Goal: Information Seeking & Learning: Learn about a topic

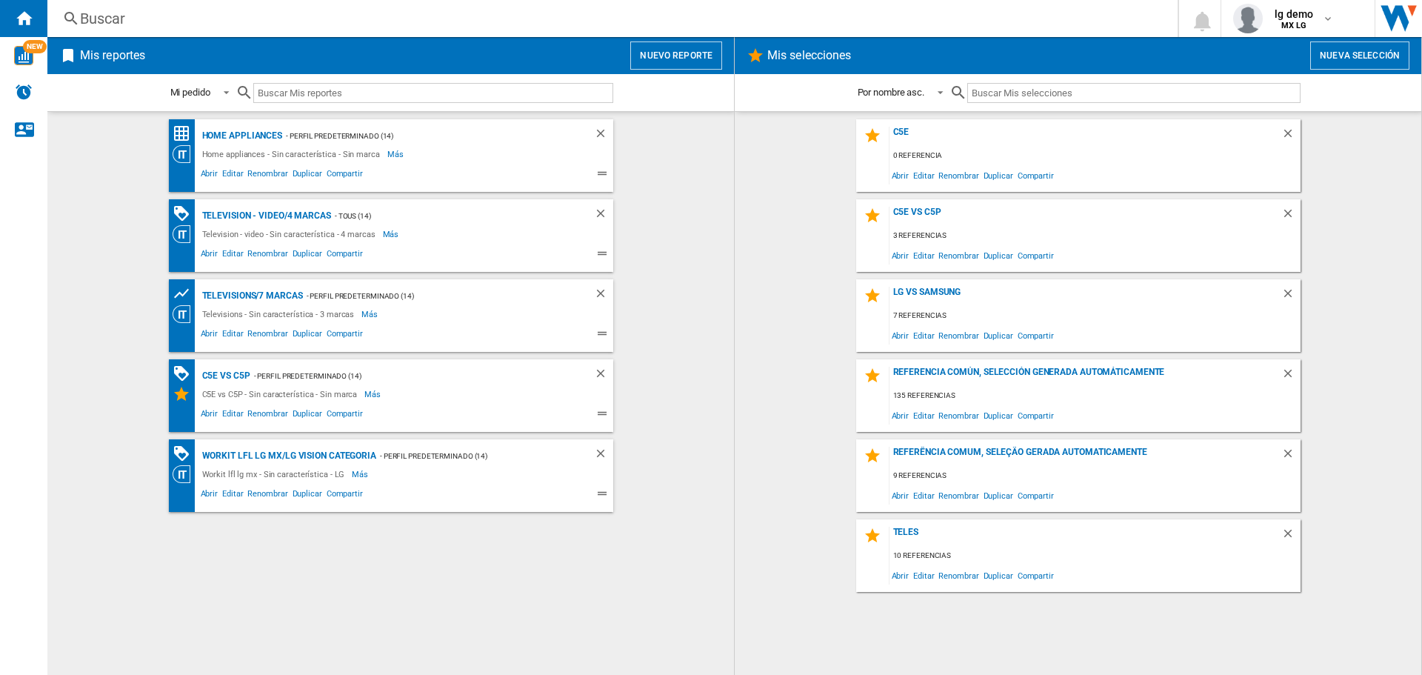
click at [705, 55] on button "Nuevo reporte" at bounding box center [676, 55] width 92 height 28
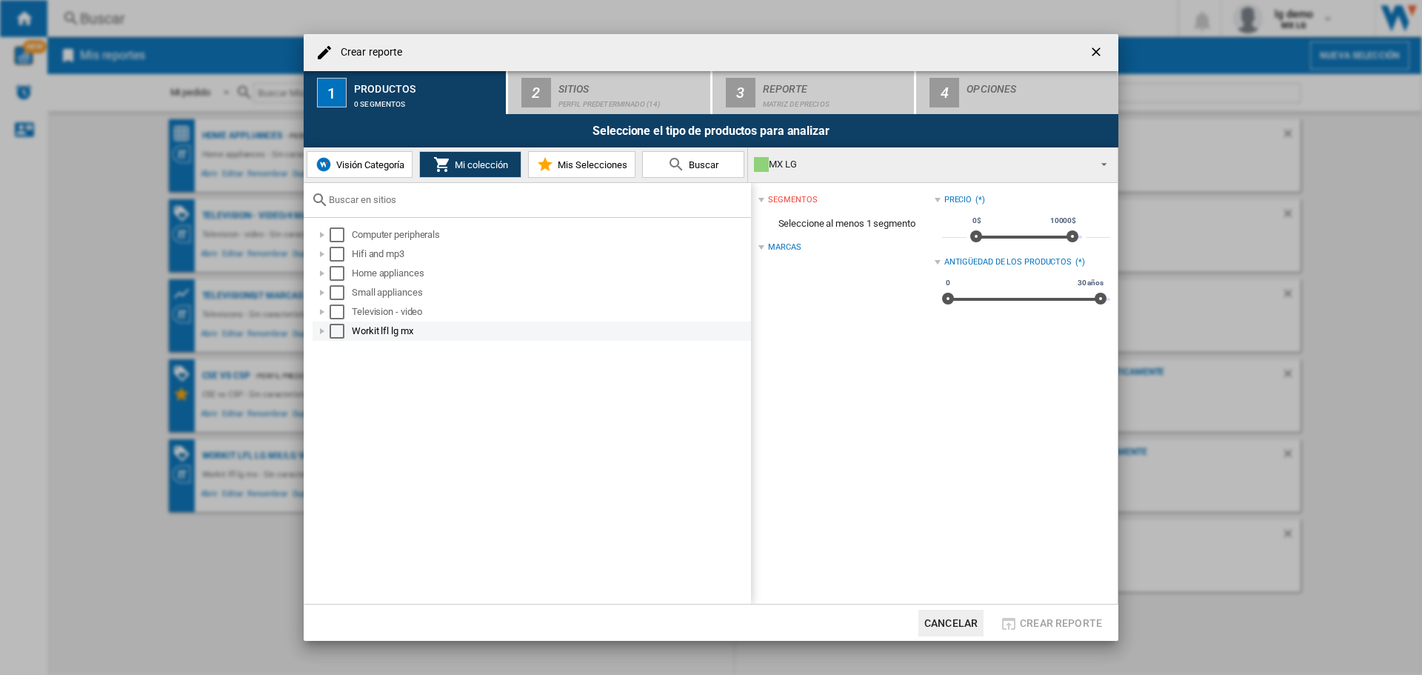
click at [335, 328] on div "Select" at bounding box center [337, 331] width 15 height 15
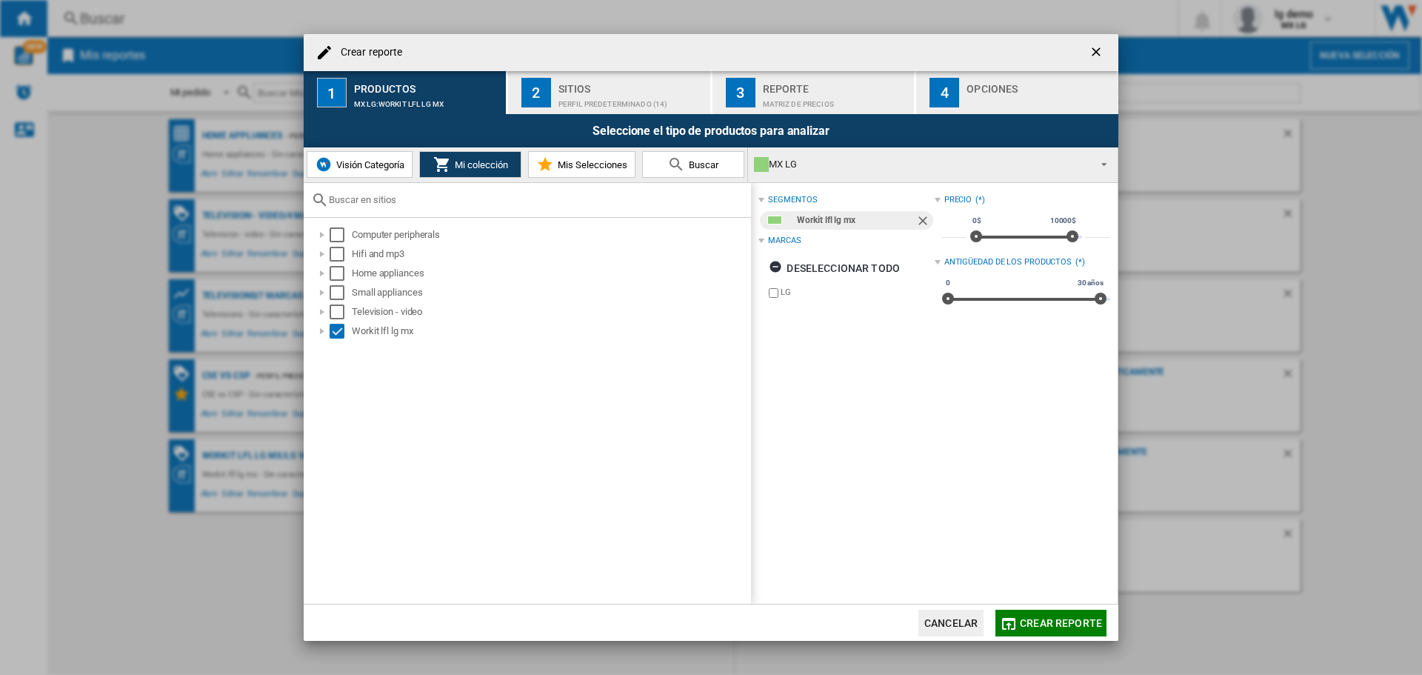
click at [929, 621] on button "Cancelar" at bounding box center [950, 623] width 65 height 27
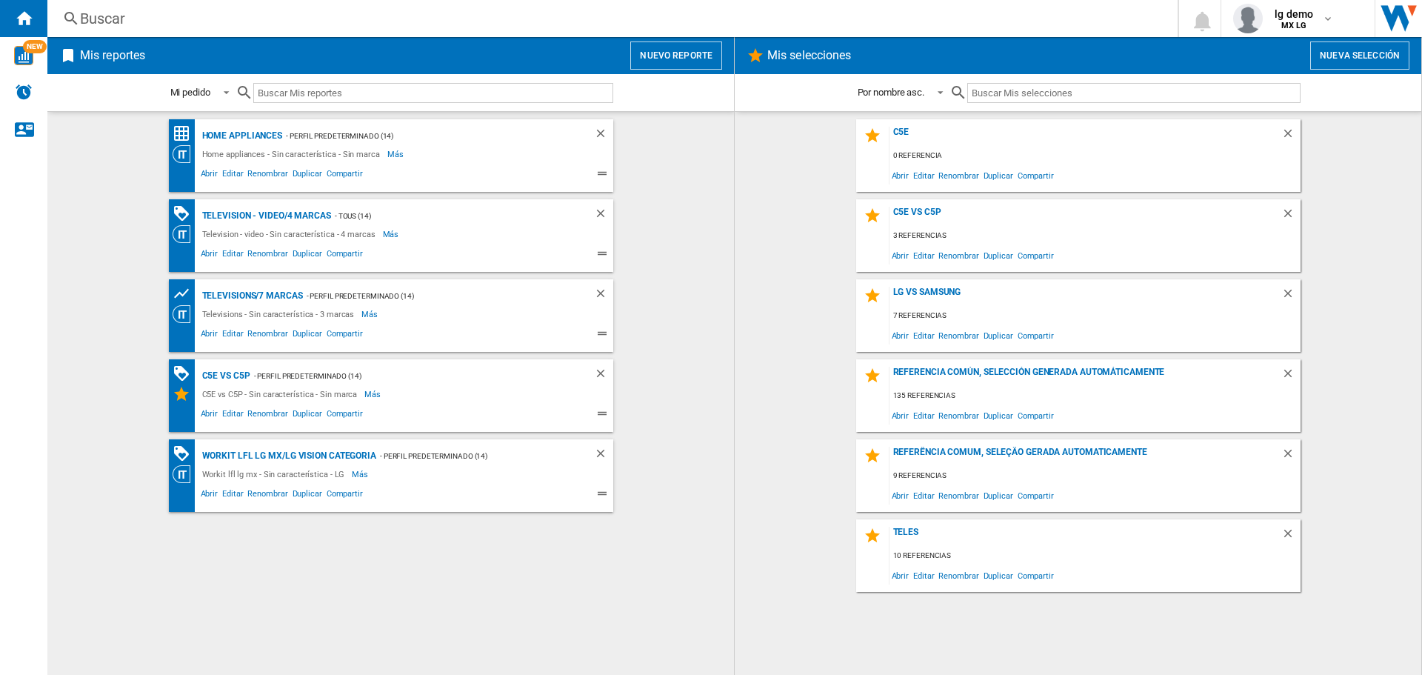
click at [641, 296] on wk-bookmarked-report "Televisions/7 marcas - Perfil predeterminado (14) Televisions - Sin característ…" at bounding box center [390, 315] width 657 height 73
click at [681, 56] on button "Nuevo reporte" at bounding box center [676, 55] width 92 height 28
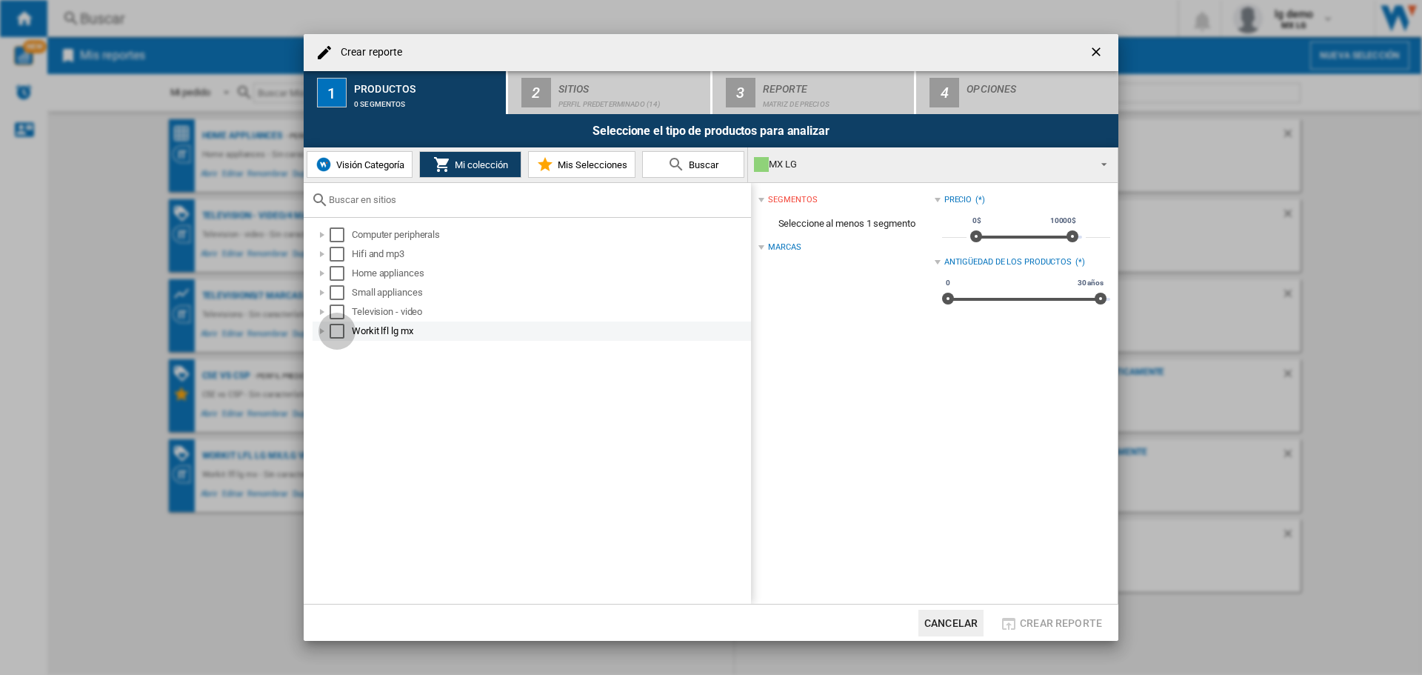
click at [336, 330] on div "Select" at bounding box center [337, 331] width 15 height 15
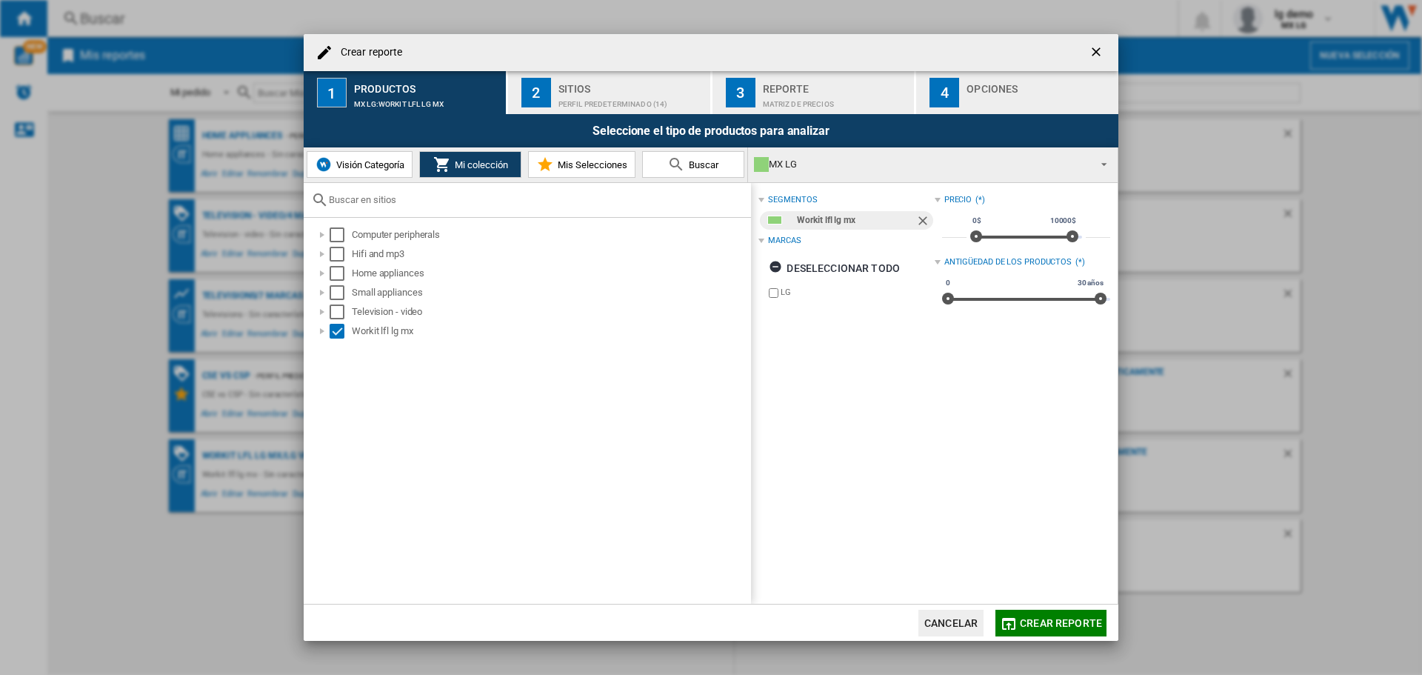
click at [612, 84] on div "Sitios" at bounding box center [631, 85] width 146 height 16
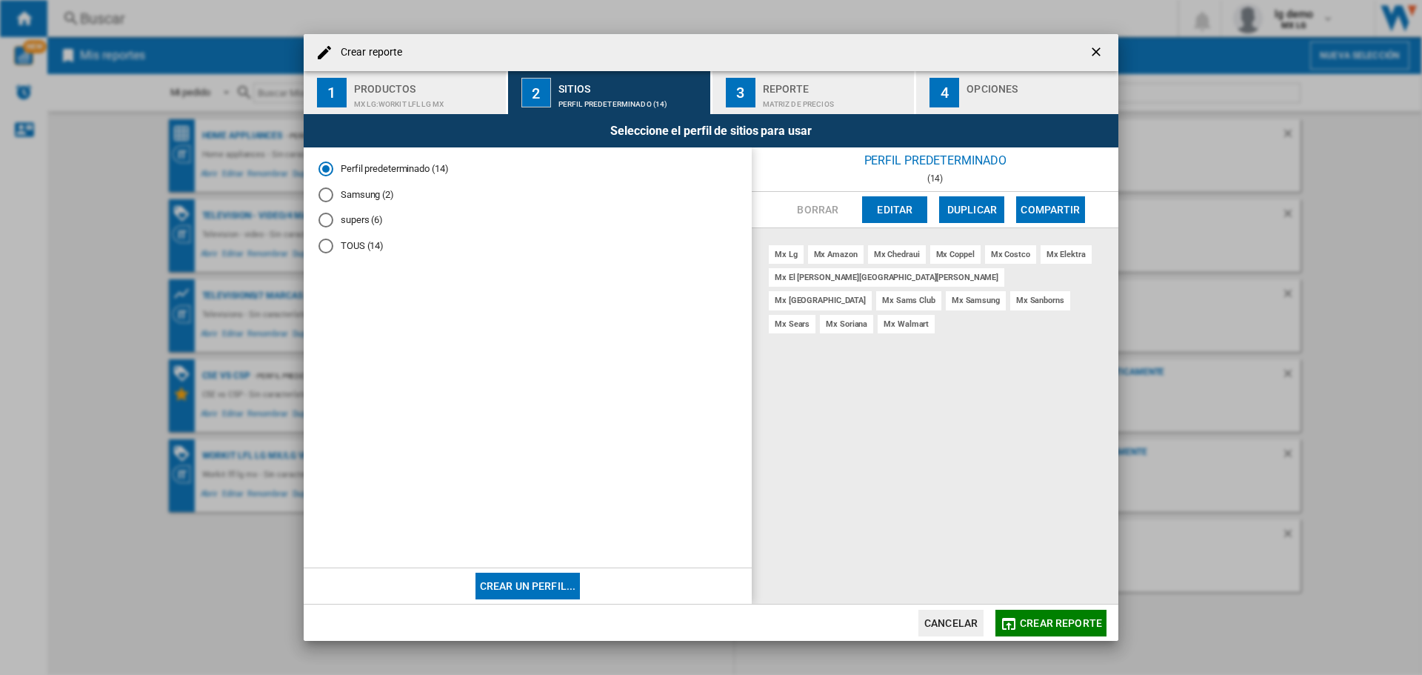
click at [338, 248] on md-radio-button "TOUS (14)" at bounding box center [527, 246] width 418 height 14
click at [780, 94] on div "Matriz de precios" at bounding box center [836, 101] width 146 height 16
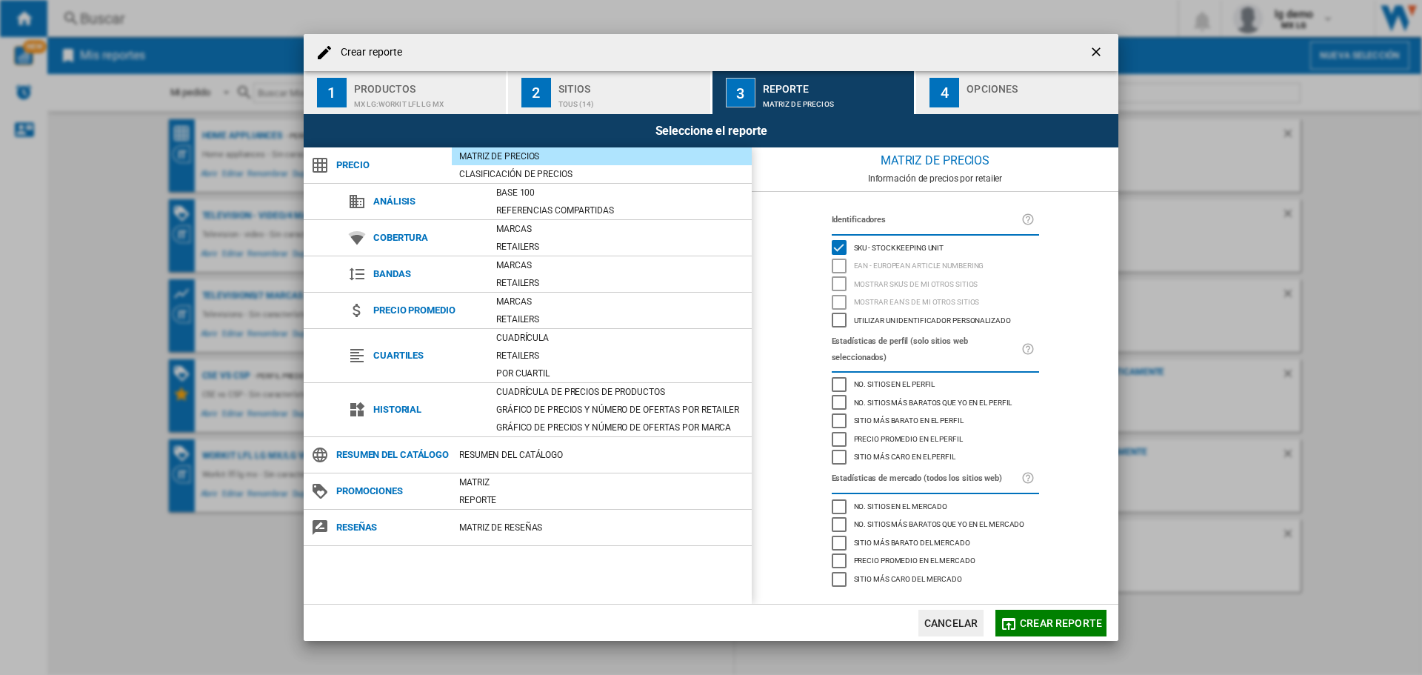
click at [1038, 620] on span "Crear reporte" at bounding box center [1061, 623] width 82 height 12
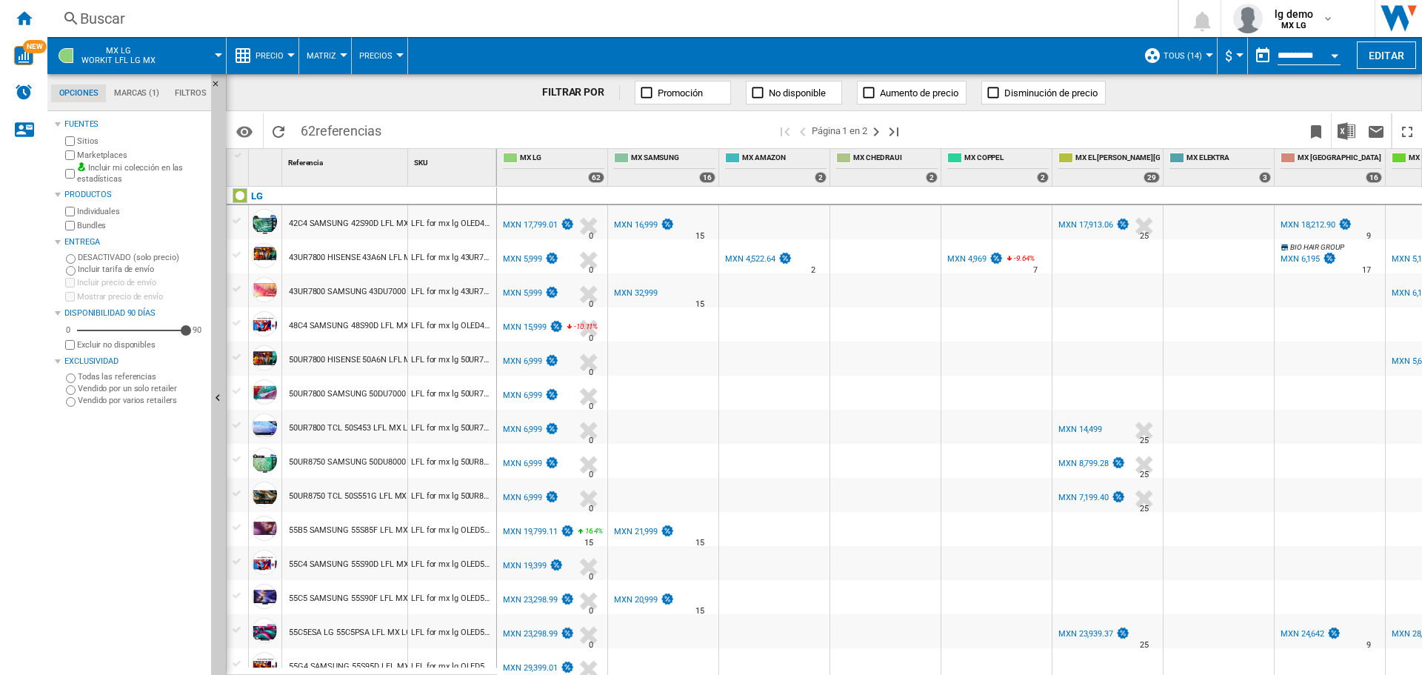
drag, startPoint x: 301, startPoint y: 129, endPoint x: 387, endPoint y: 128, distance: 85.9
click at [387, 128] on span "62 referencias" at bounding box center [341, 128] width 96 height 31
drag, startPoint x: 409, startPoint y: 164, endPoint x: 491, endPoint y: 155, distance: 82.7
click at [491, 155] on div "SKU 1" at bounding box center [452, 167] width 89 height 37
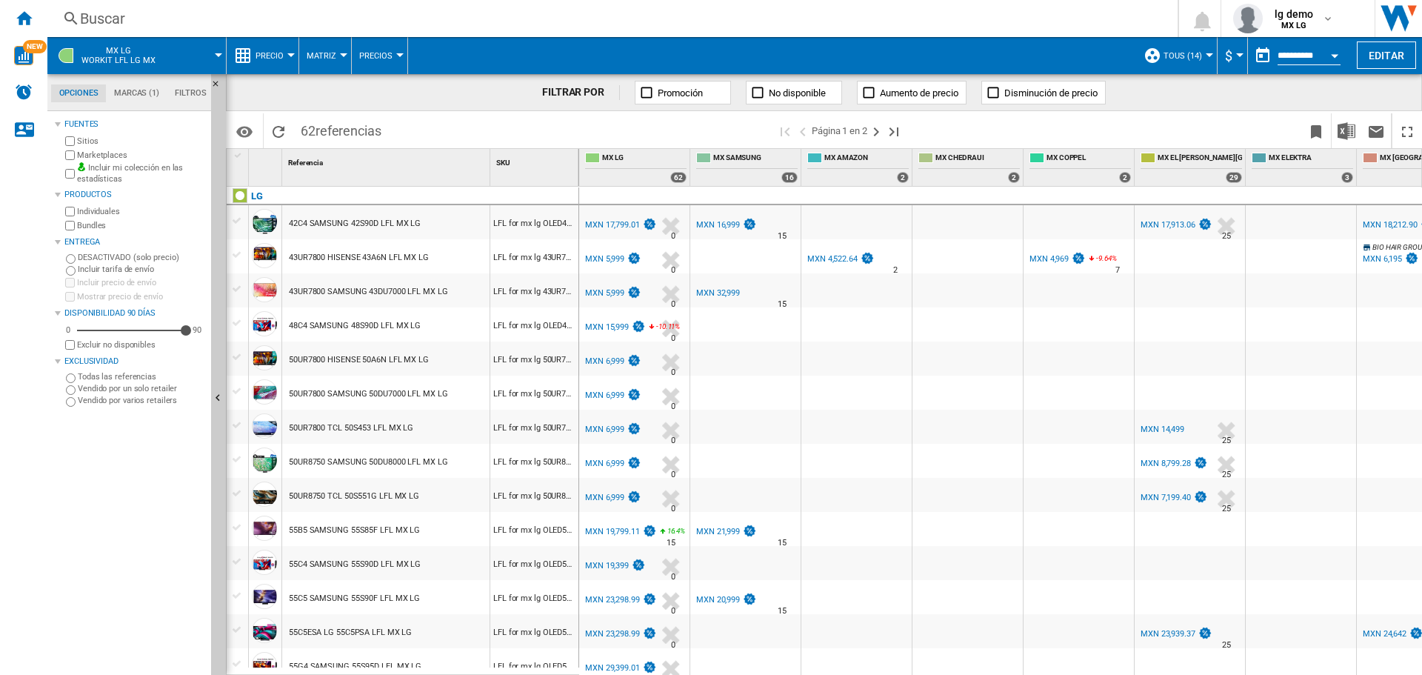
click at [435, 227] on div "42C4 SAMSUNG 42S90D LFL MX LG" at bounding box center [385, 222] width 207 height 34
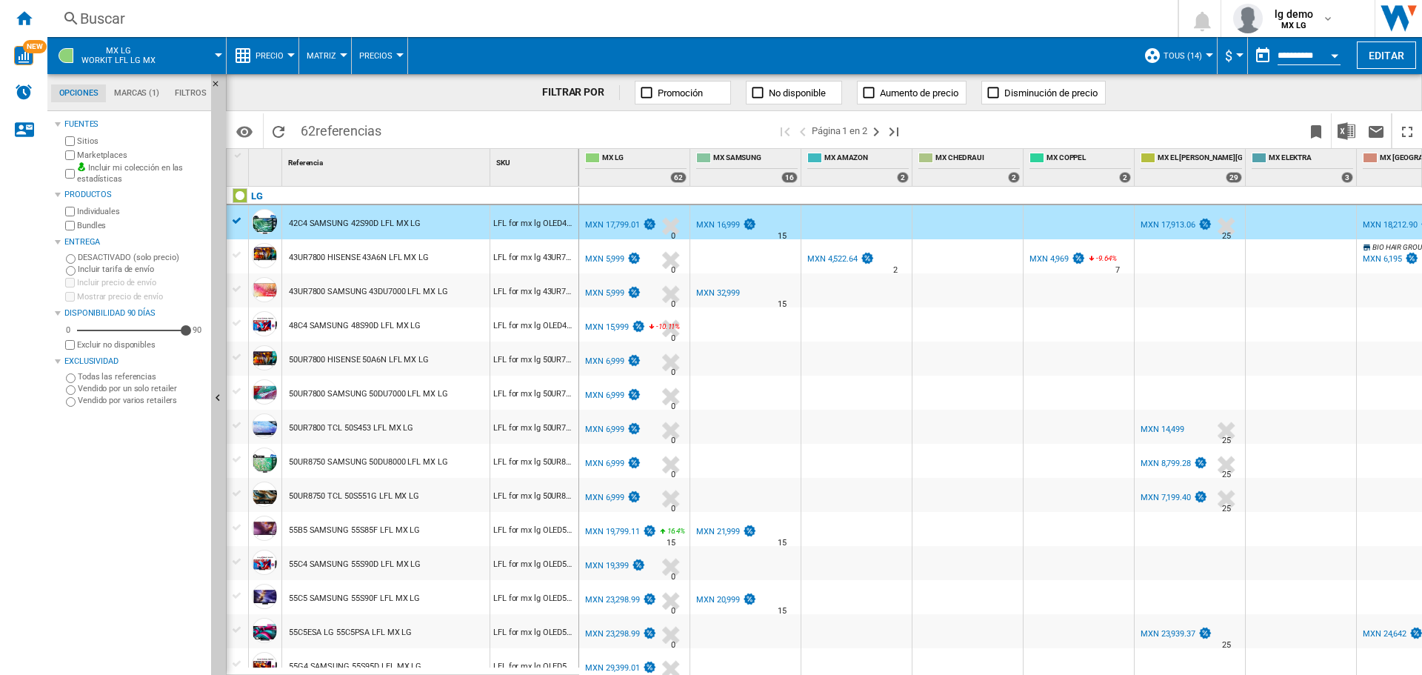
click at [358, 248] on div "43UR7800 HISENSE 43A6N LFL MX LG" at bounding box center [359, 258] width 140 height 34
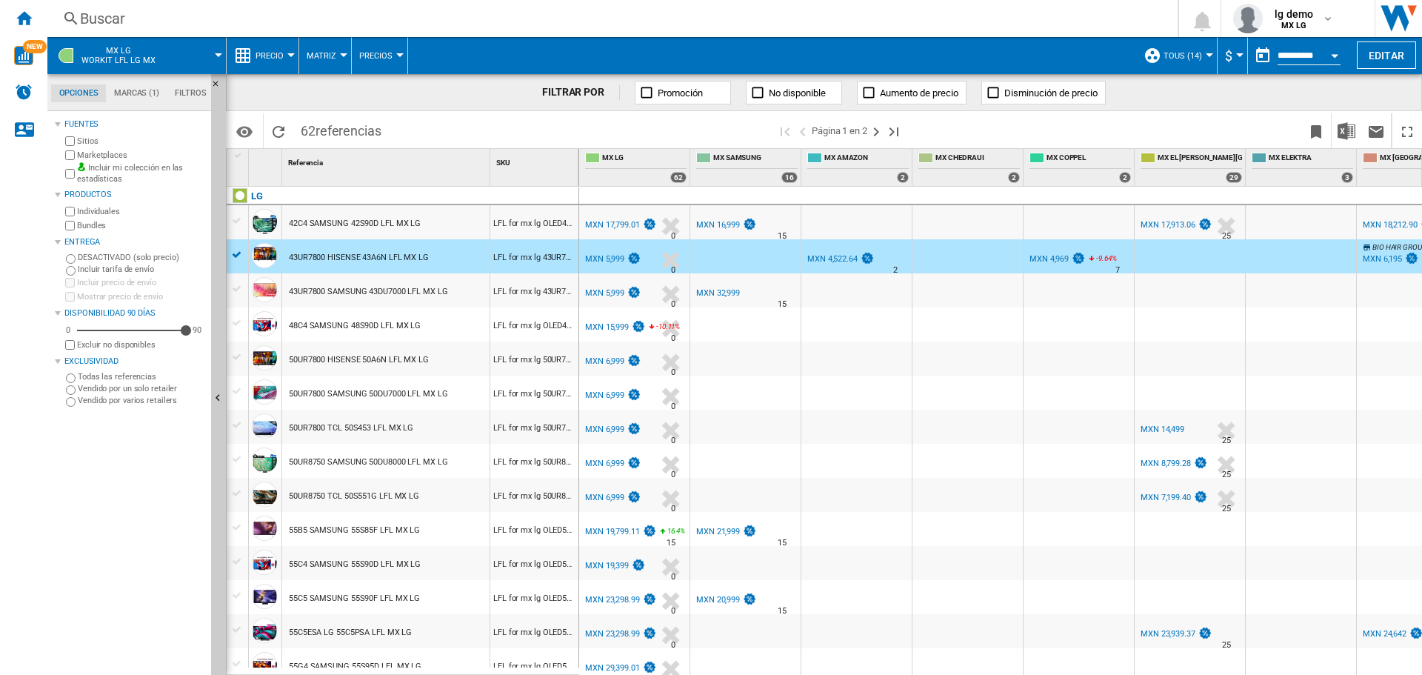
click at [334, 299] on div "43UR7800 SAMSUNG 43DU7000 LFL MX LG" at bounding box center [368, 292] width 159 height 34
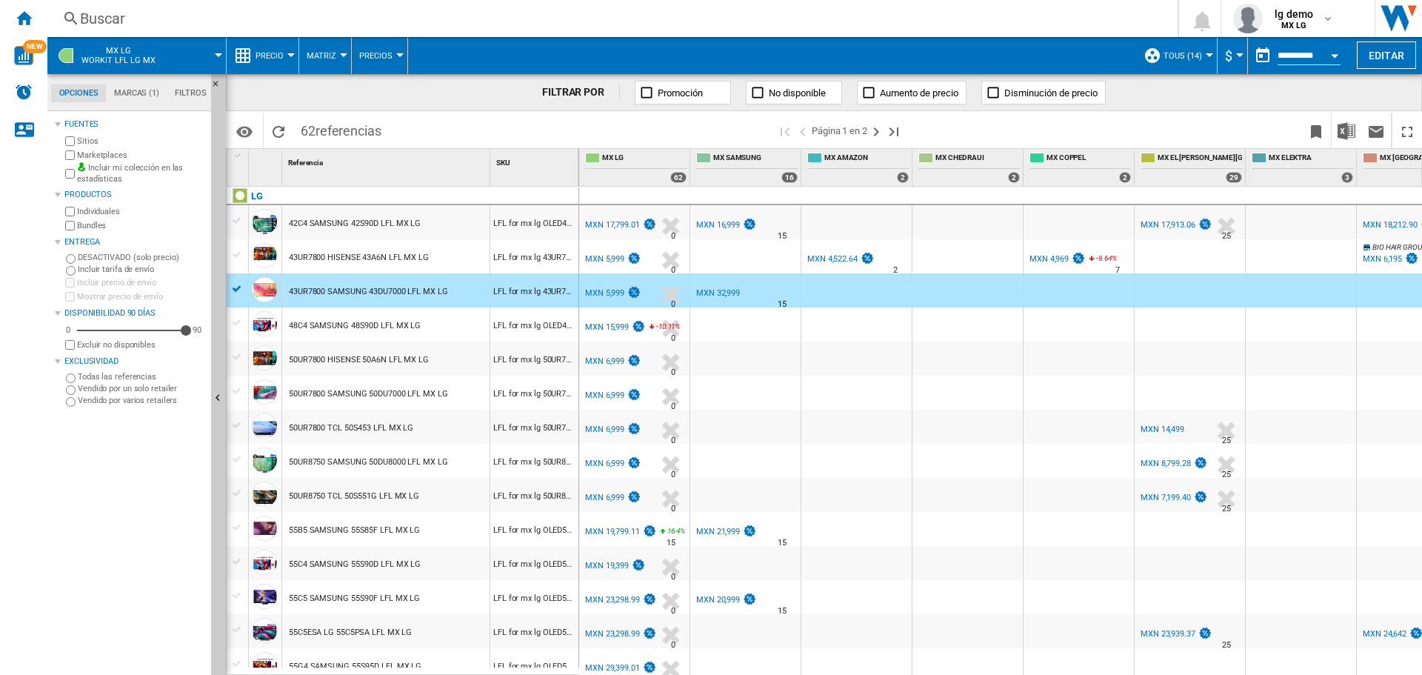
click at [348, 261] on div "43UR7800 HISENSE 43A6N LFL MX LG" at bounding box center [359, 258] width 140 height 34
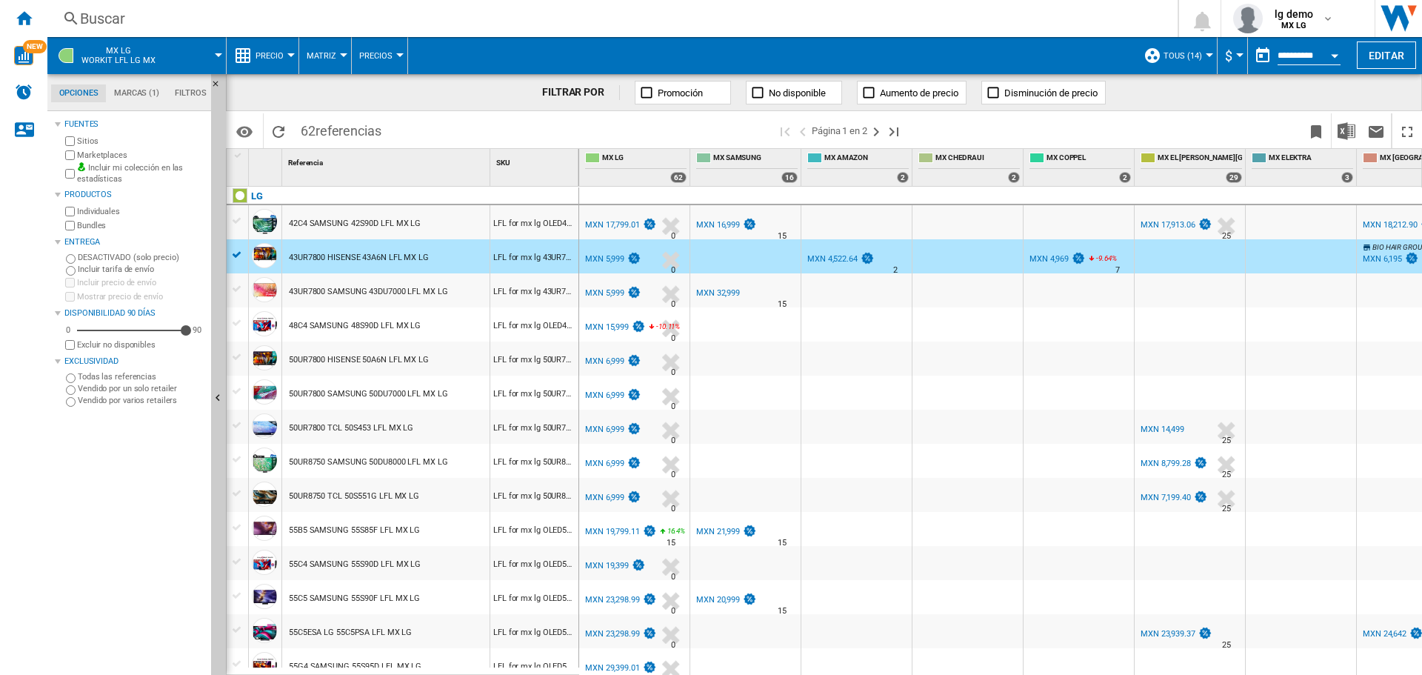
click at [342, 289] on div "43UR7800 SAMSUNG 43DU7000 LFL MX LG" at bounding box center [368, 292] width 159 height 34
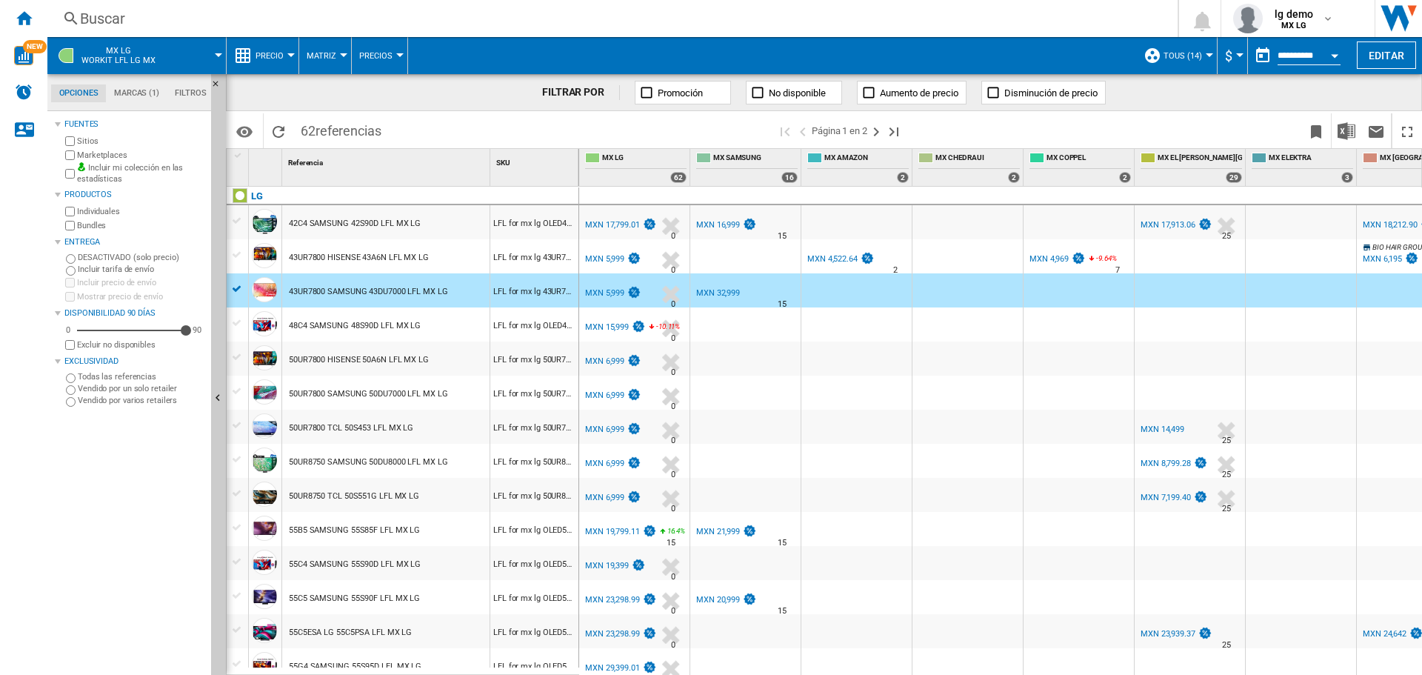
click at [355, 260] on div "43UR7800 HISENSE 43A6N LFL MX LG" at bounding box center [359, 258] width 140 height 34
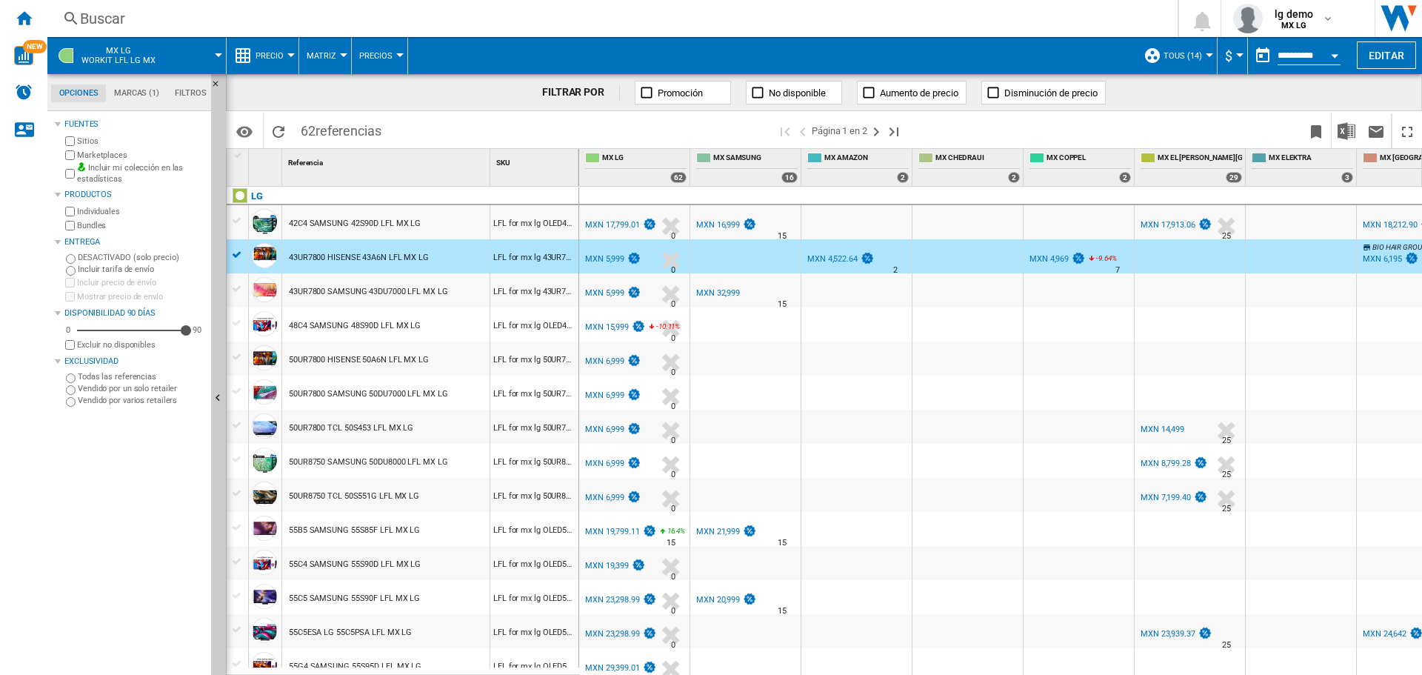
click at [349, 294] on div "43UR7800 SAMSUNG 43DU7000 LFL MX LG" at bounding box center [368, 292] width 159 height 34
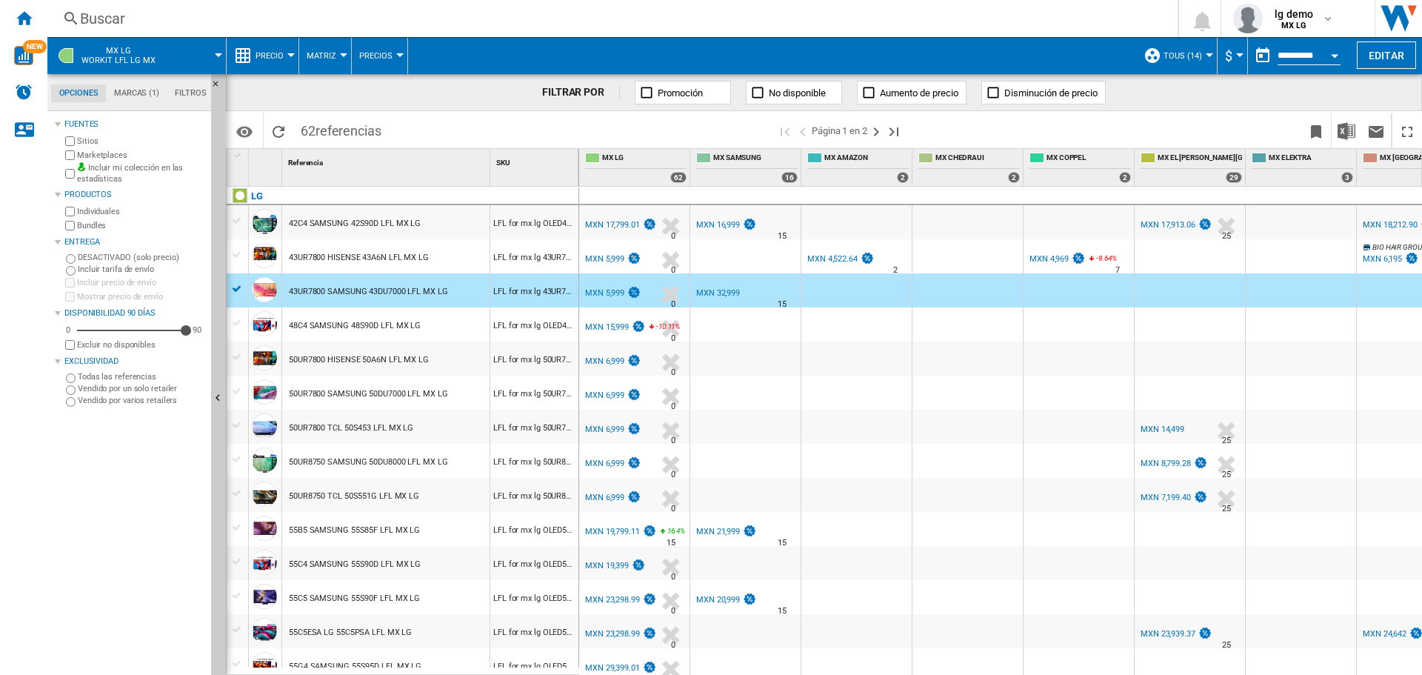
click at [422, 263] on div "43UR7800 HISENSE 43A6N LFL MX LG" at bounding box center [359, 258] width 140 height 34
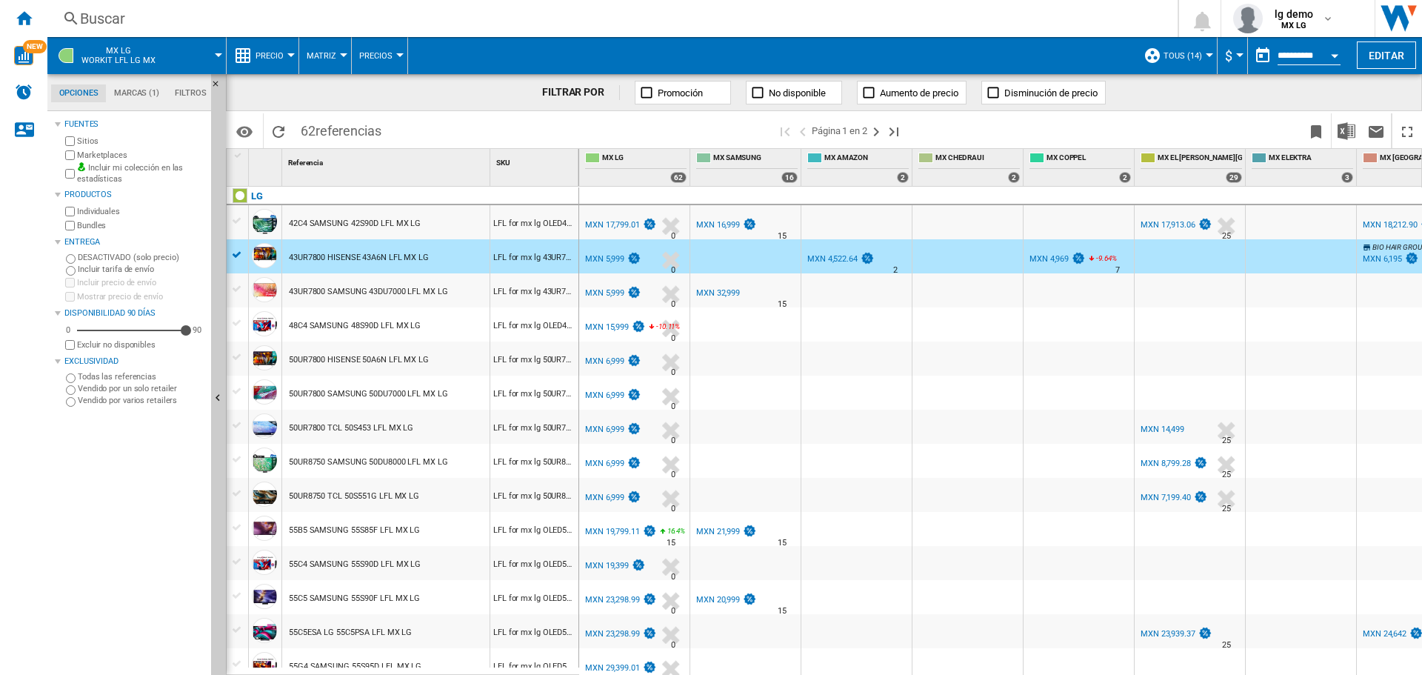
click at [290, 56] on div at bounding box center [290, 55] width 7 height 4
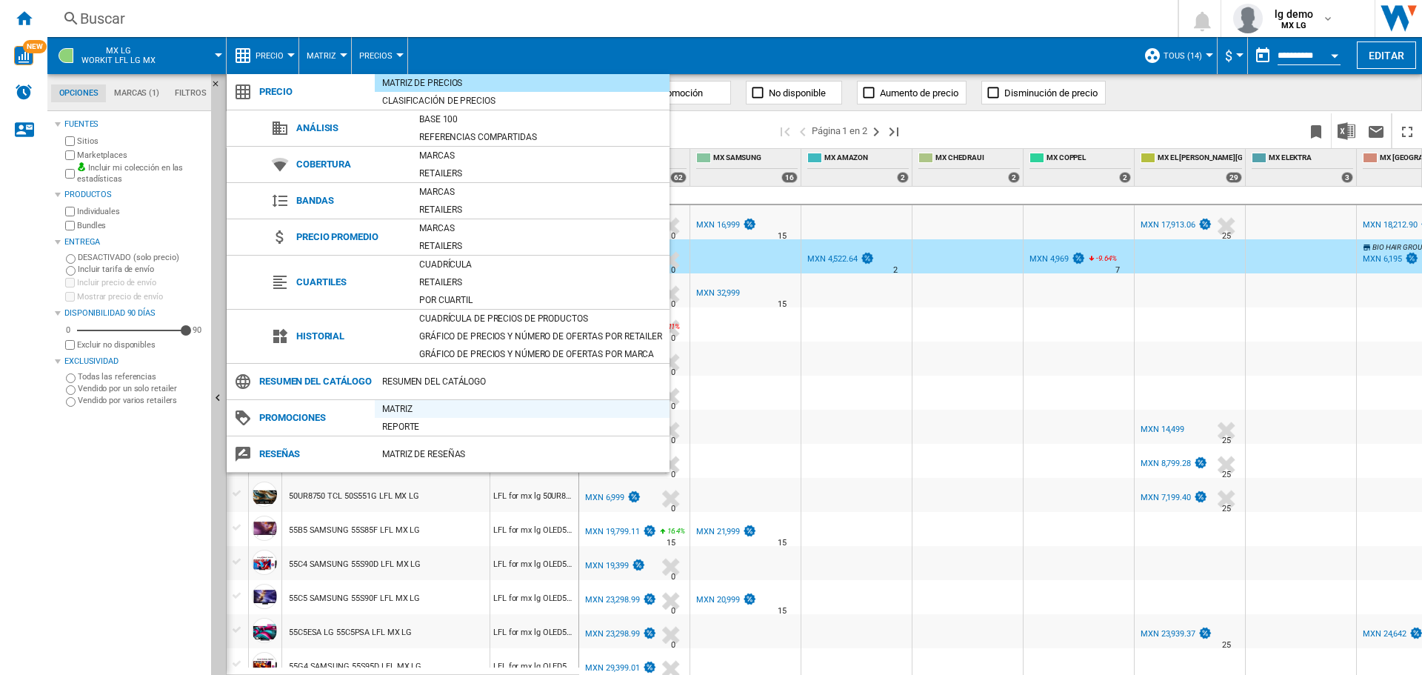
click at [393, 416] on div "Matriz" at bounding box center [522, 408] width 295 height 15
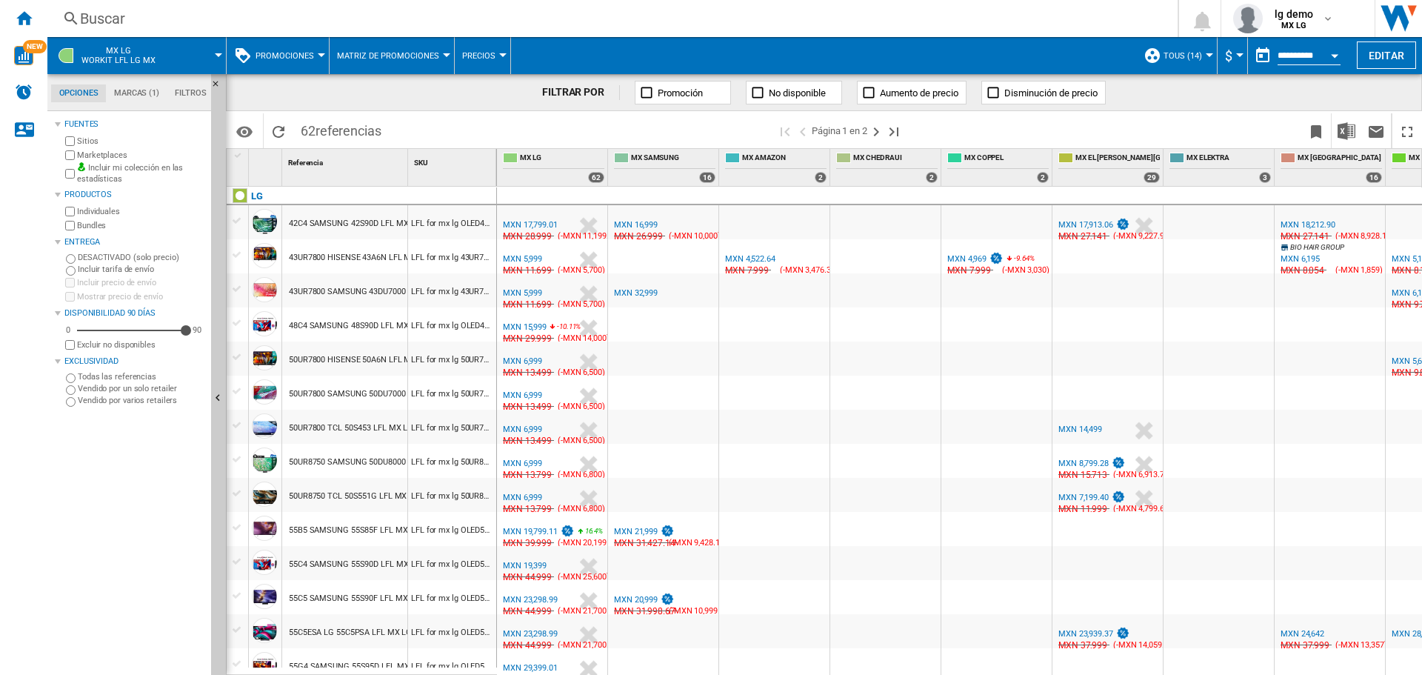
click at [638, 224] on div "MXN 16,999" at bounding box center [636, 225] width 44 height 10
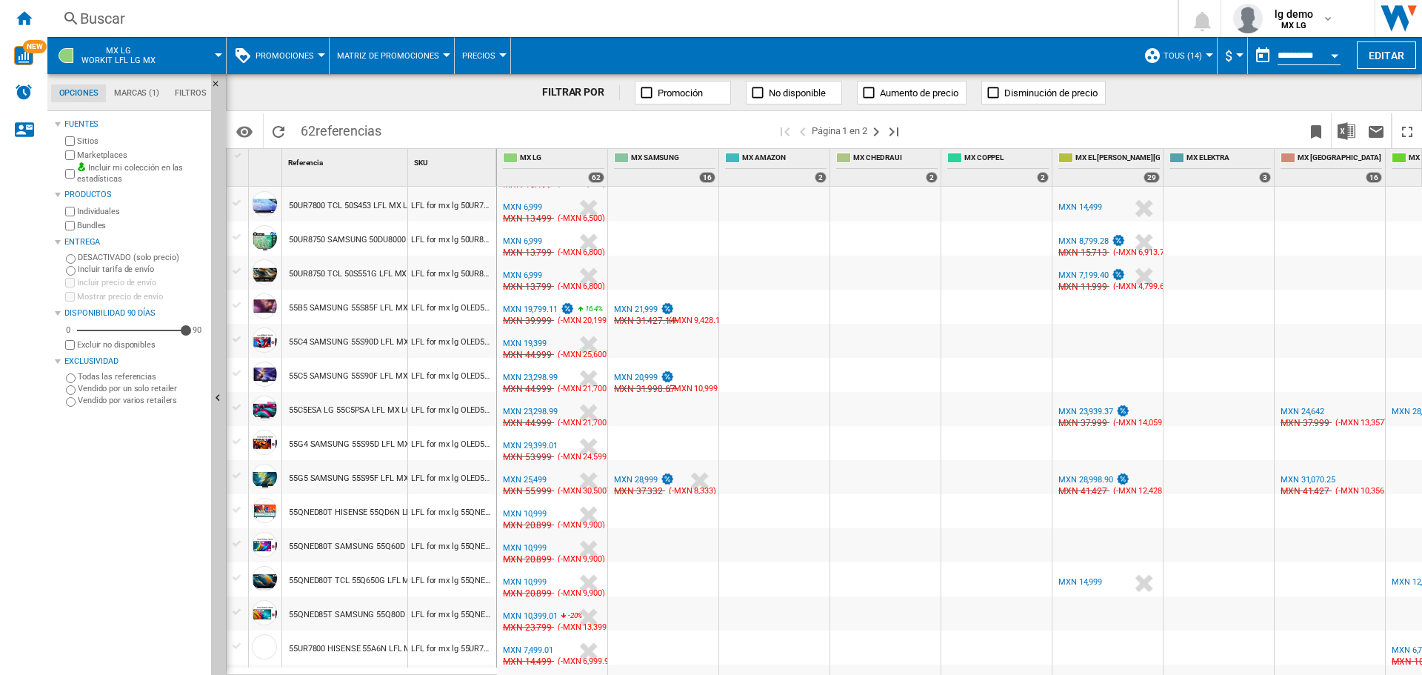
scroll to position [296, 0]
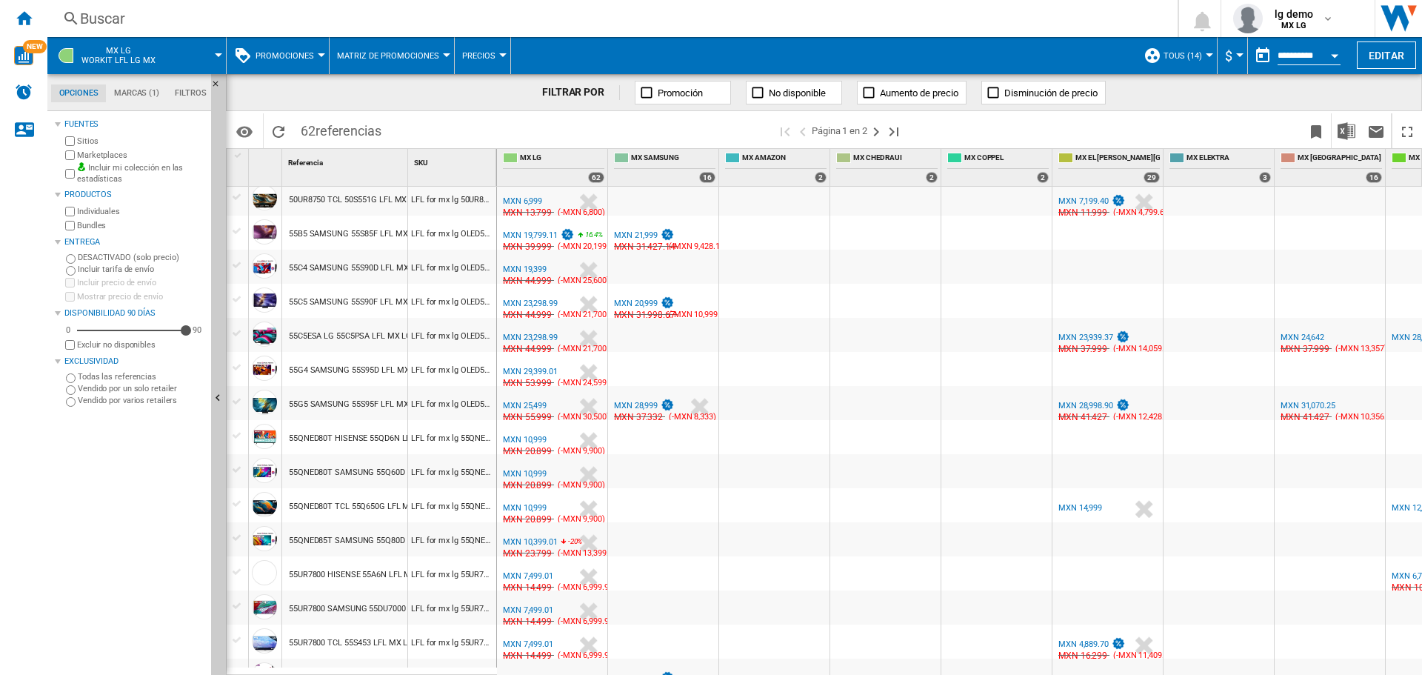
click at [321, 302] on div "55C5 SAMSUNG 55S90F LFL MX LG" at bounding box center [354, 302] width 131 height 34
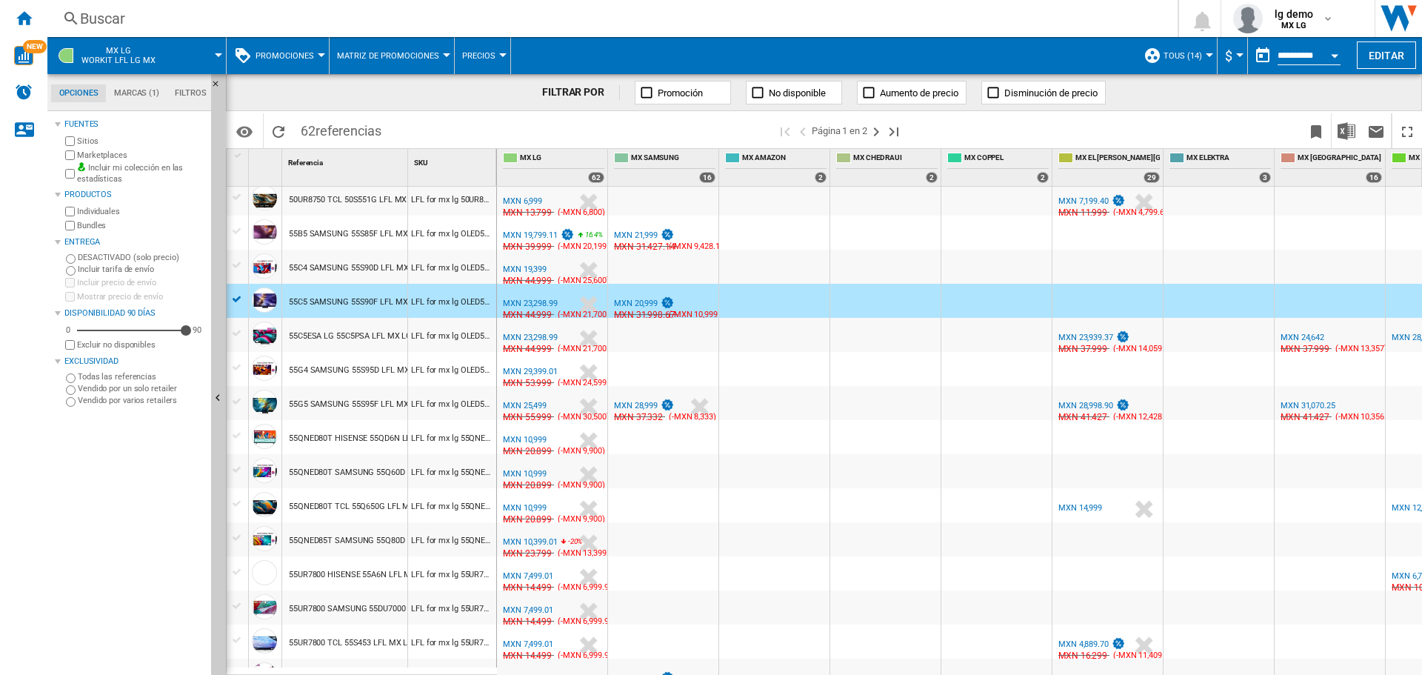
click at [321, 308] on div "55C5 SAMSUNG 55S90F LFL MX LG" at bounding box center [354, 302] width 131 height 34
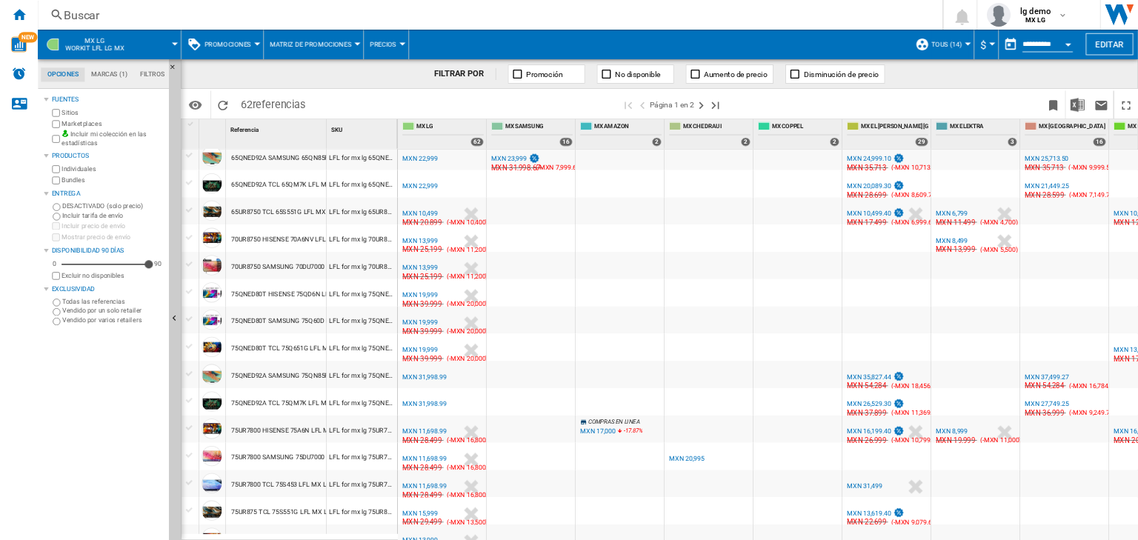
scroll to position [1238, 0]
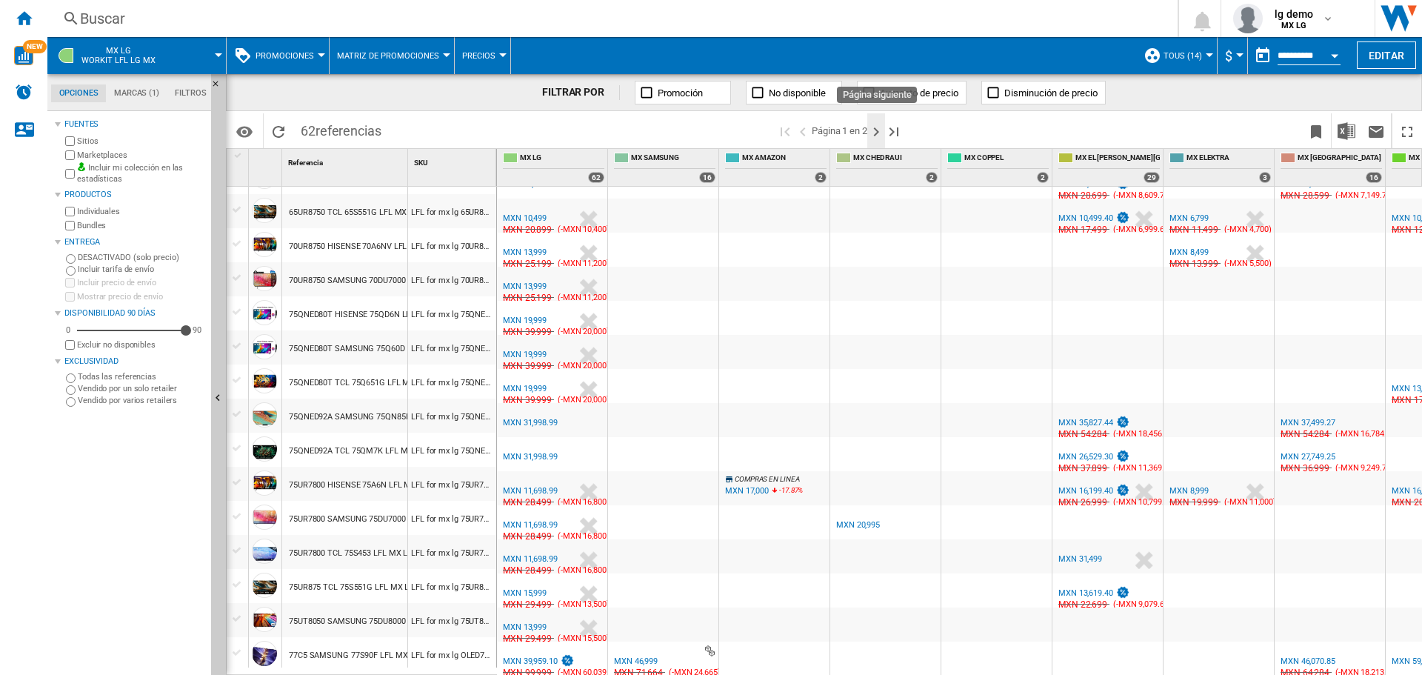
click at [878, 133] on ng-md-icon "Página siguiente" at bounding box center [876, 132] width 18 height 18
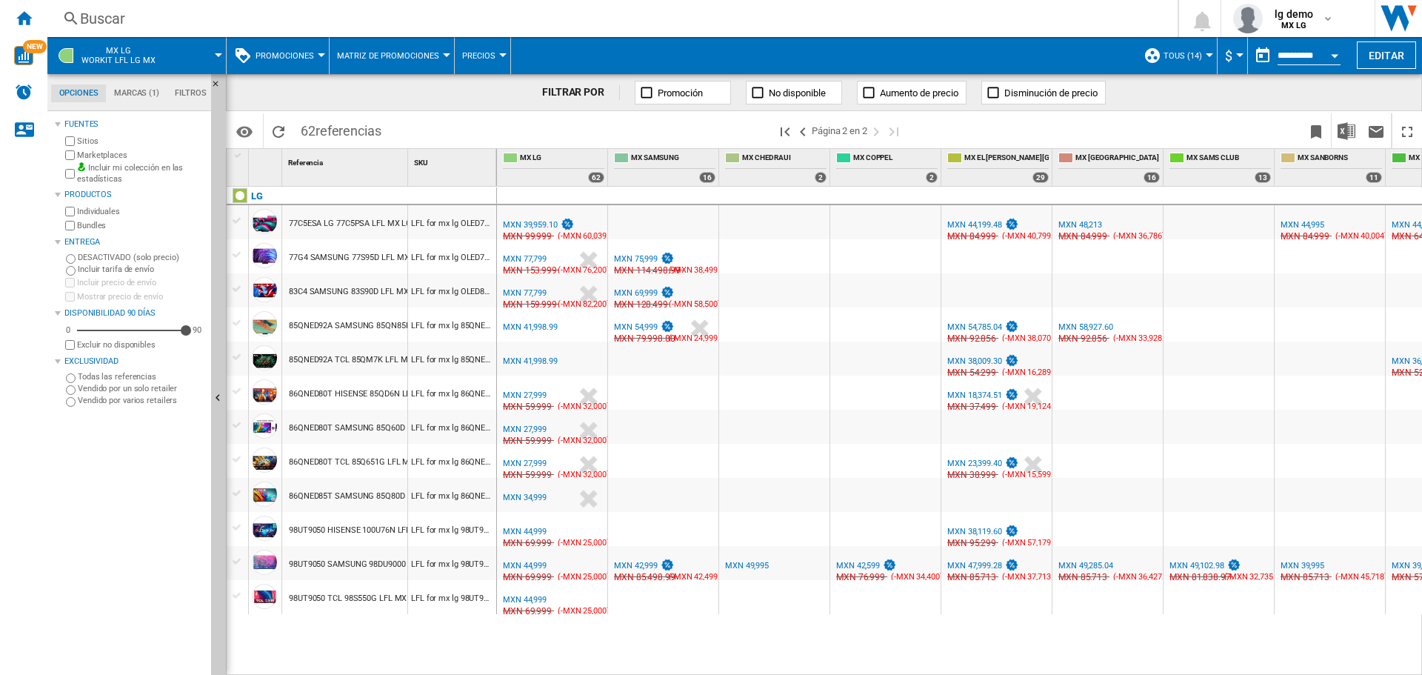
click at [354, 216] on div "77C5ESA LG 77C5PSA LFL MX LG" at bounding box center [350, 224] width 123 height 34
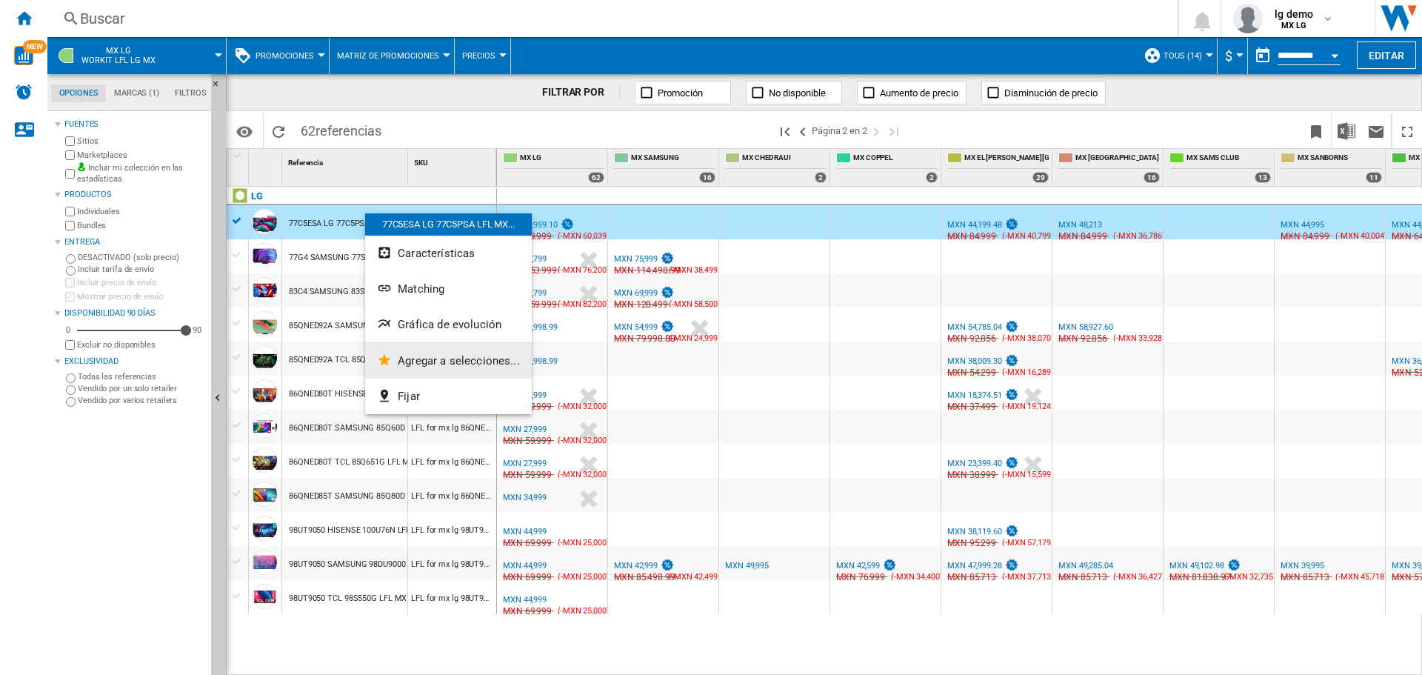
click at [441, 362] on span "Agregar a selecciones..." at bounding box center [459, 360] width 122 height 13
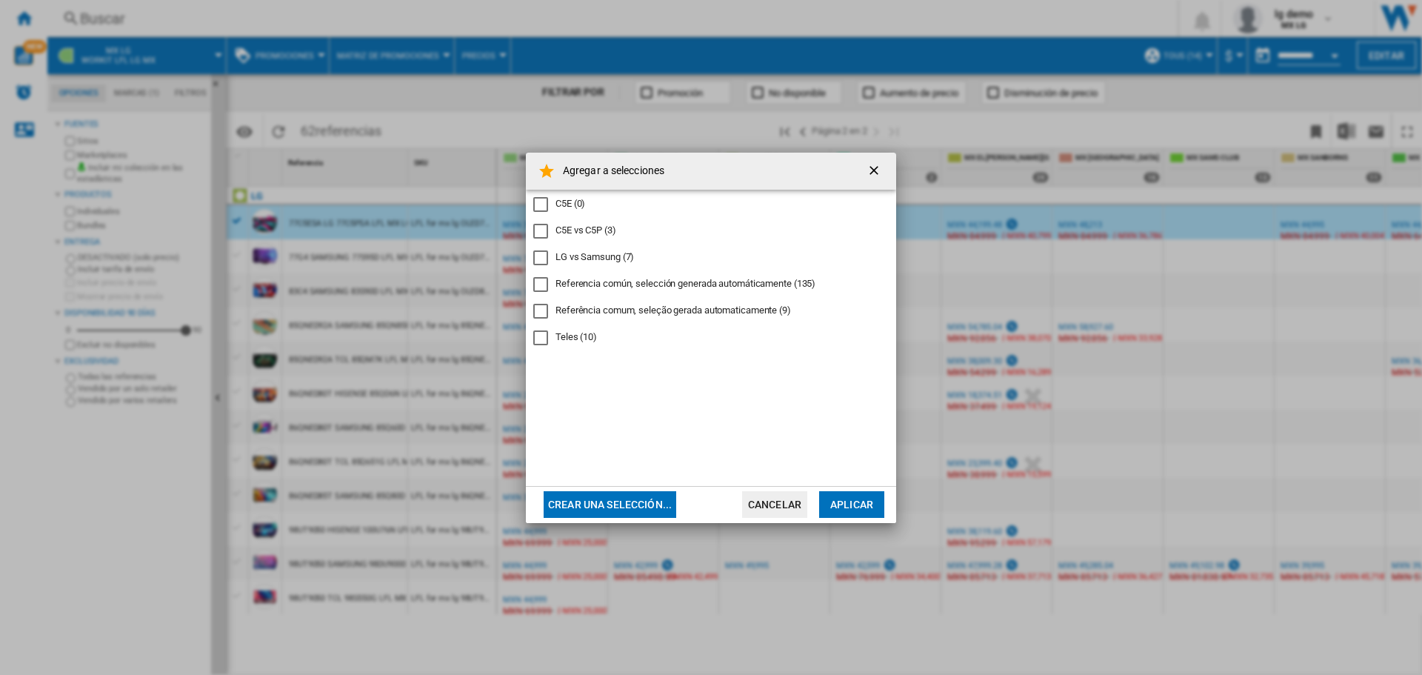
click at [789, 510] on button "Cancelar" at bounding box center [774, 504] width 65 height 27
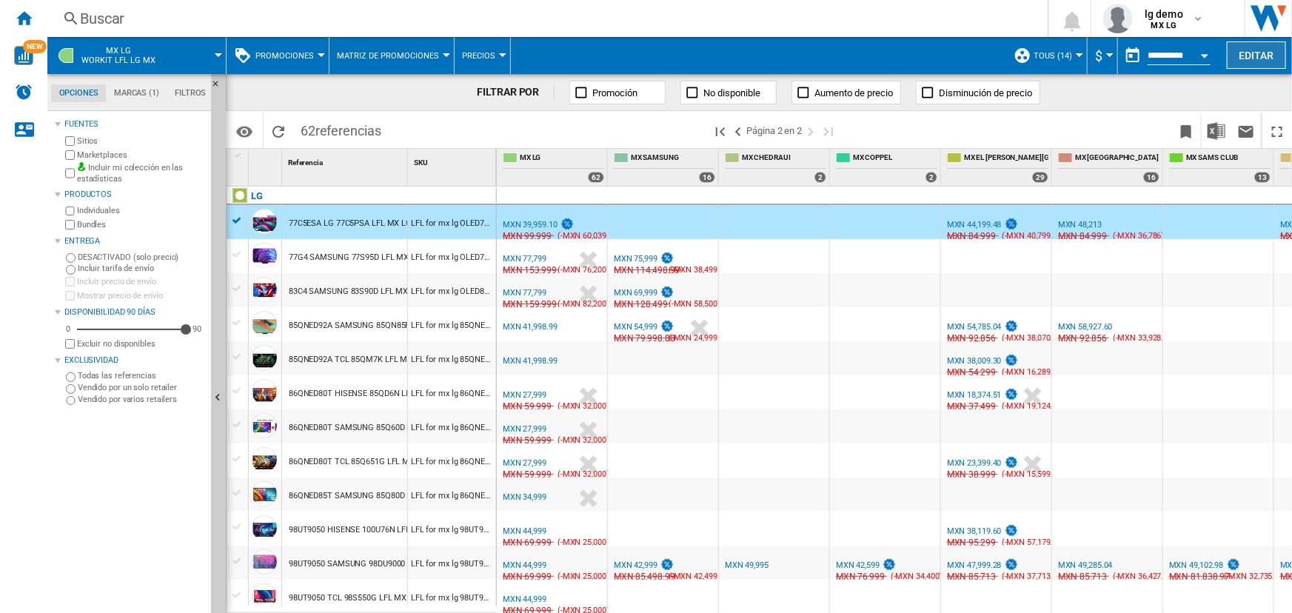
click at [1238, 42] on button "Editar" at bounding box center [1256, 54] width 59 height 27
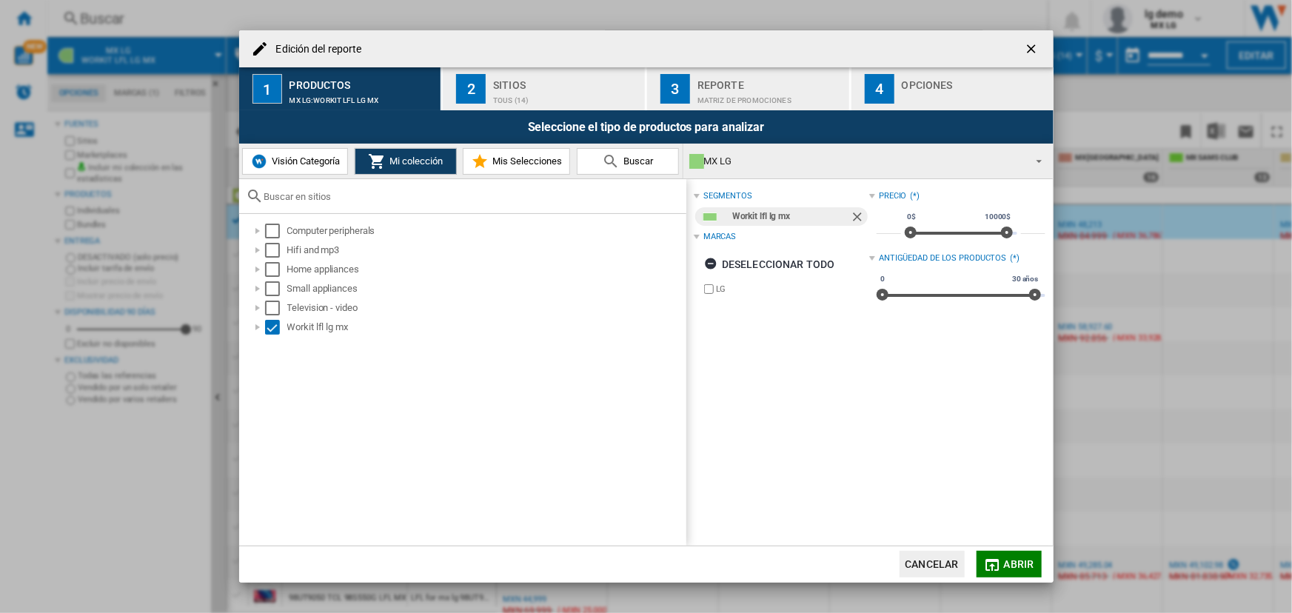
click at [273, 159] on span "Visión Categoría" at bounding box center [304, 161] width 72 height 11
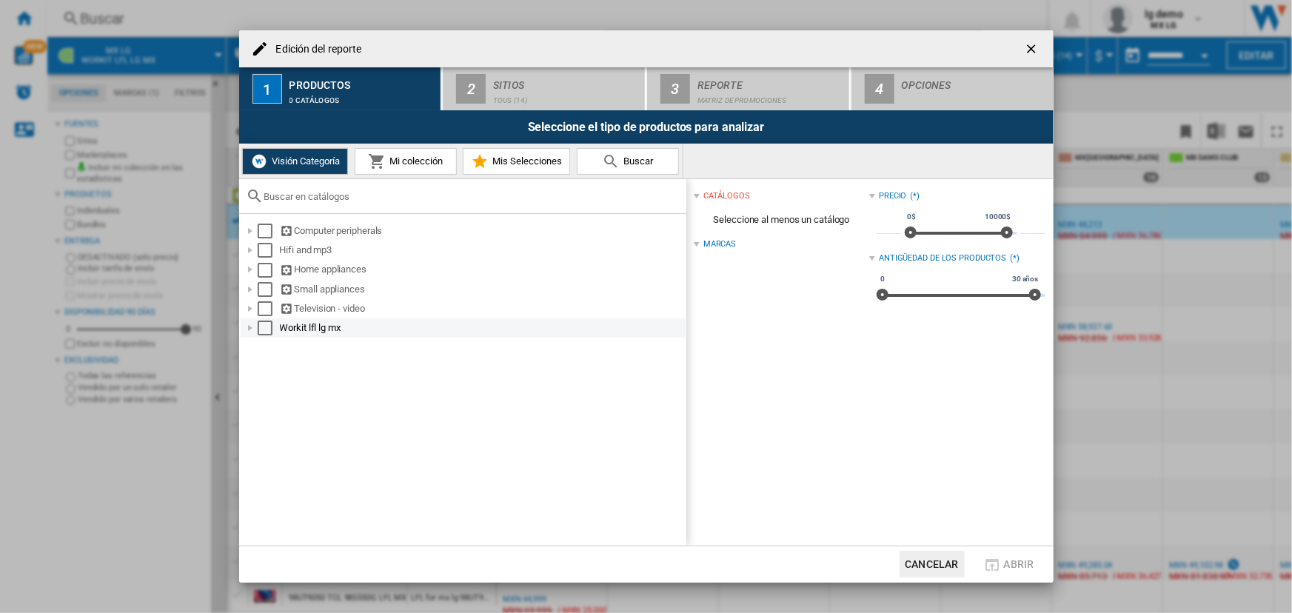
click at [259, 327] on div "Select" at bounding box center [265, 328] width 15 height 15
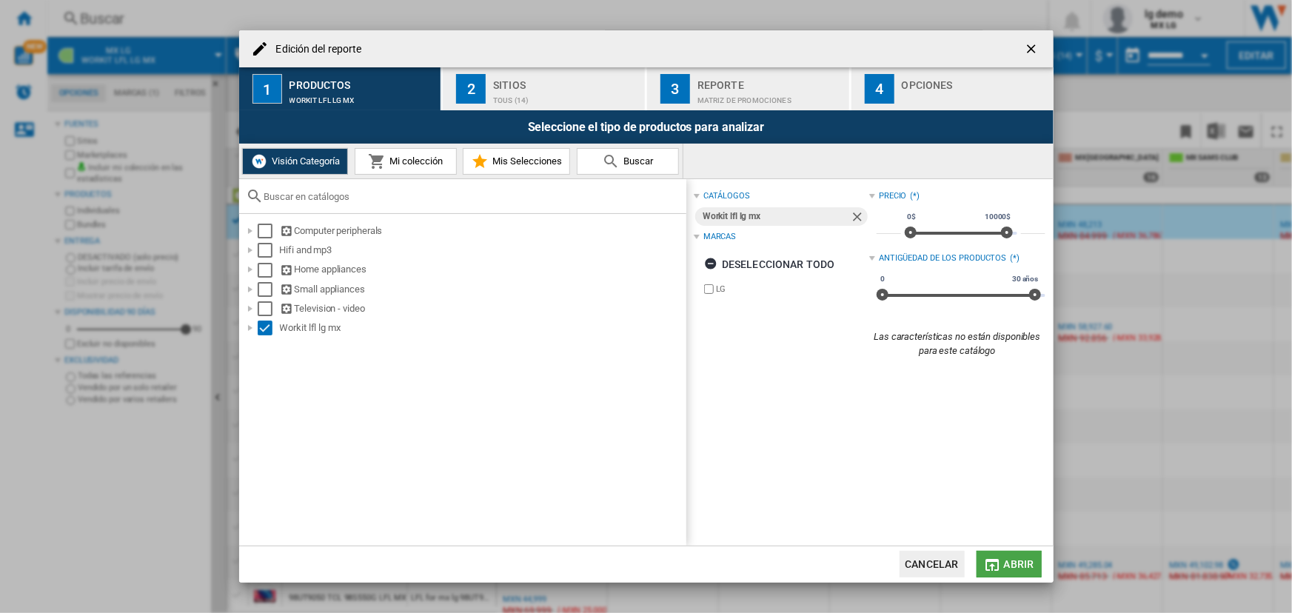
click at [994, 564] on md-icon "Edición del ..." at bounding box center [993, 565] width 18 height 18
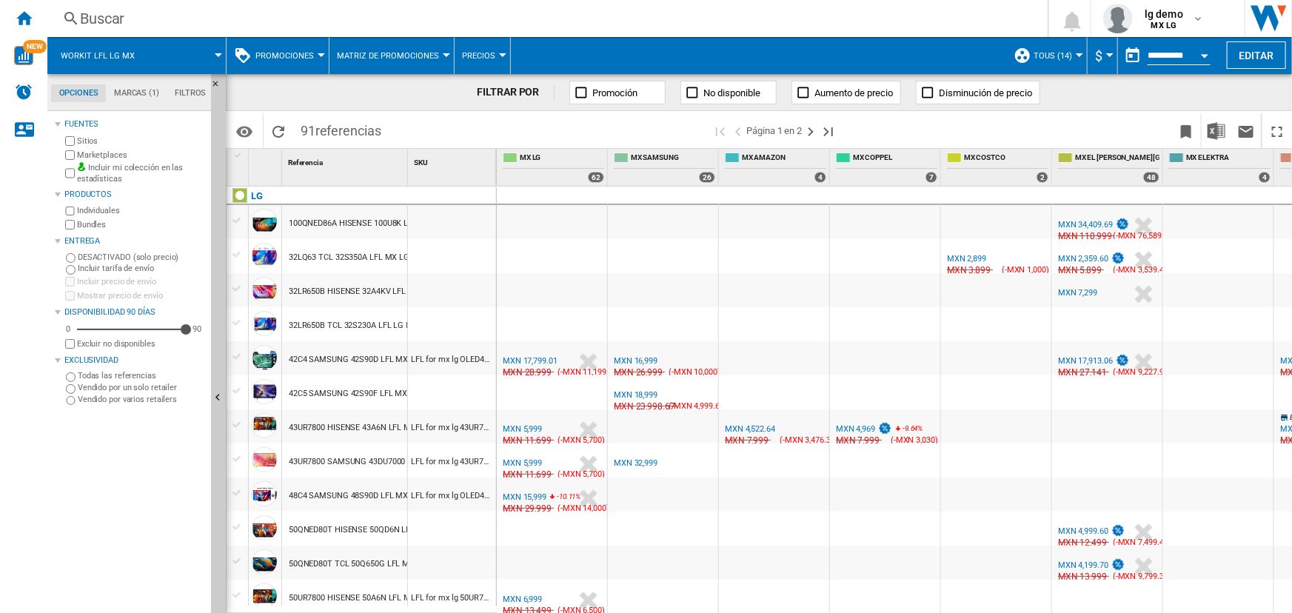
drag, startPoint x: 301, startPoint y: 130, endPoint x: 380, endPoint y: 131, distance: 79.3
click at [380, 131] on span "91 referencias" at bounding box center [341, 128] width 96 height 31
click at [628, 289] on div at bounding box center [663, 290] width 110 height 34
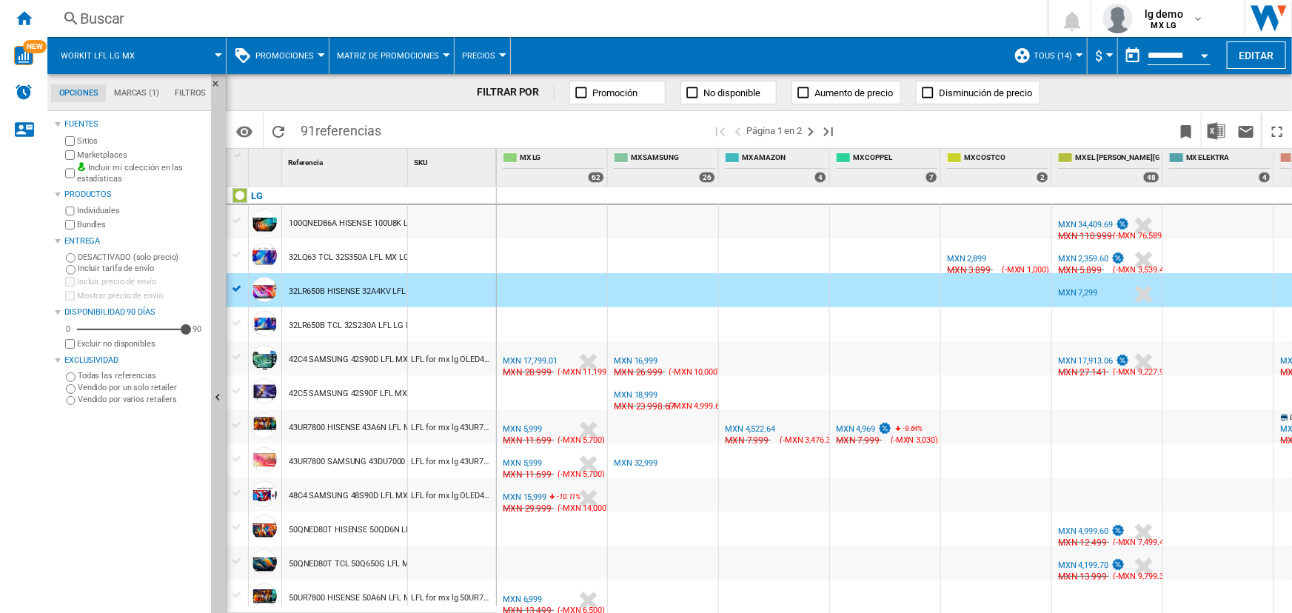
click at [415, 287] on div at bounding box center [452, 290] width 88 height 34
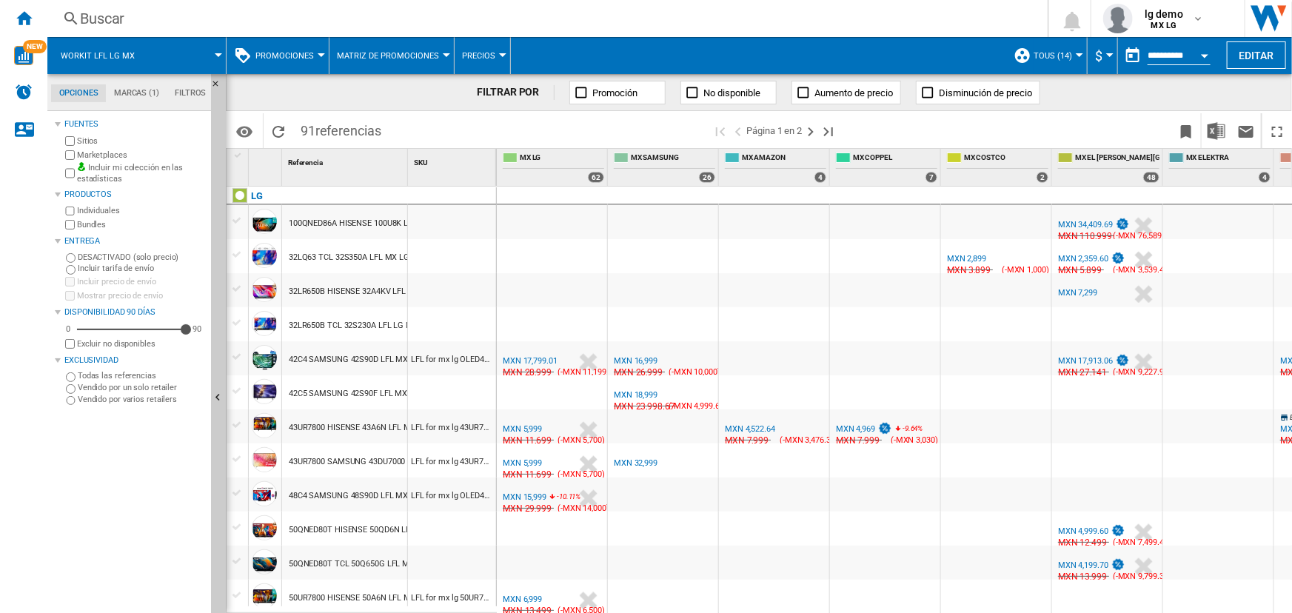
click at [304, 224] on div "100QNED86A HISENSE 100U8K LFL MX LG" at bounding box center [367, 224] width 156 height 34
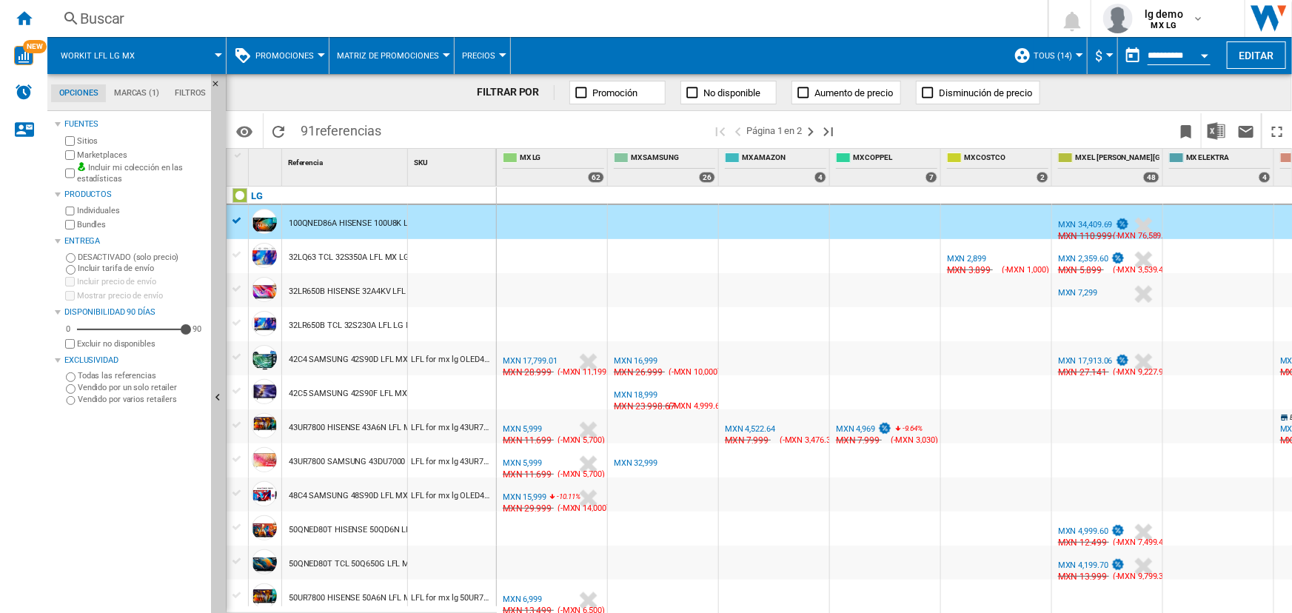
click at [1087, 224] on div "MXN 34,409.69" at bounding box center [1085, 225] width 55 height 10
click at [1261, 54] on button "Editar" at bounding box center [1256, 54] width 59 height 27
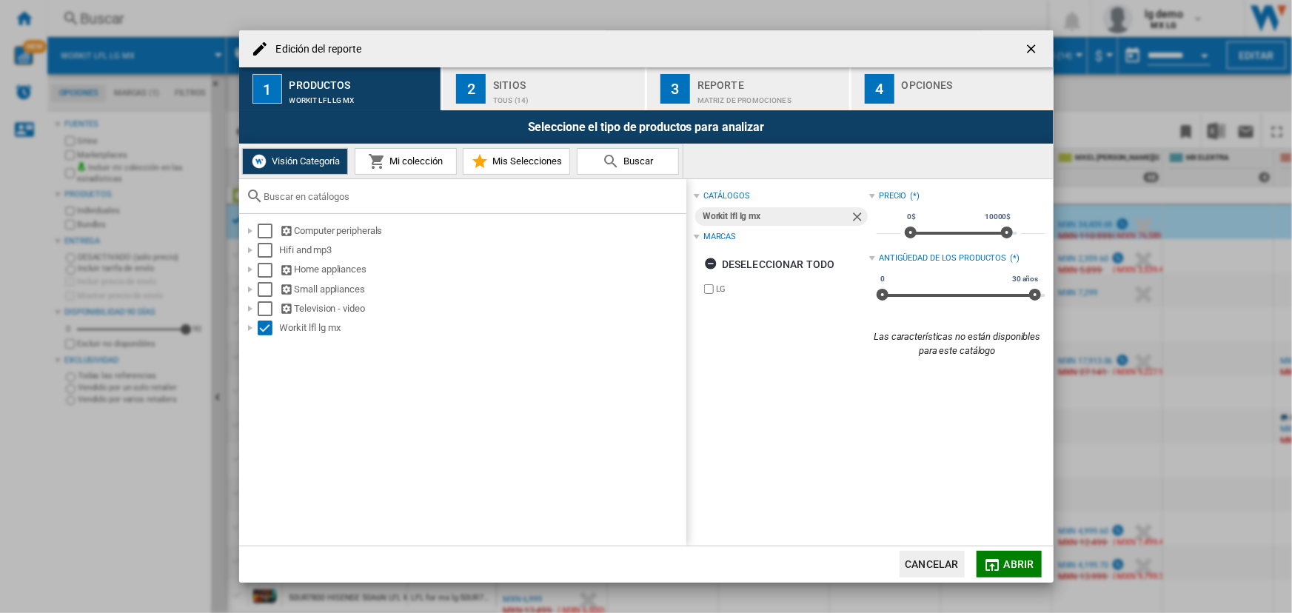
click at [415, 169] on button "Mi colección" at bounding box center [406, 161] width 102 height 27
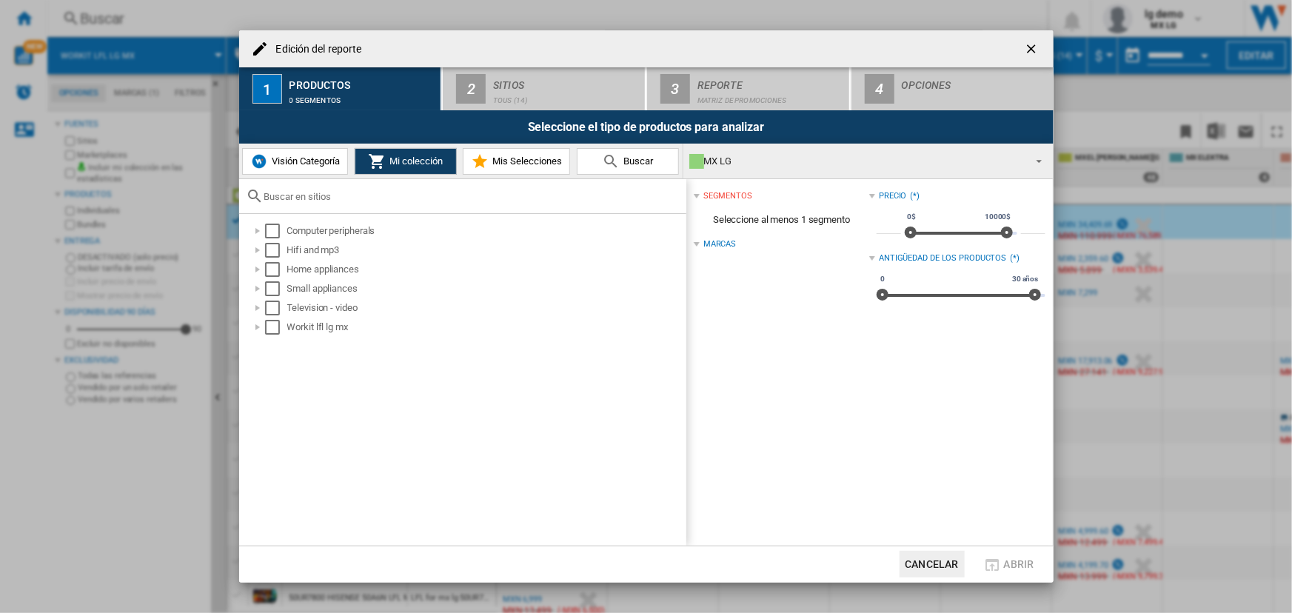
click at [948, 569] on button "Cancelar" at bounding box center [932, 564] width 65 height 27
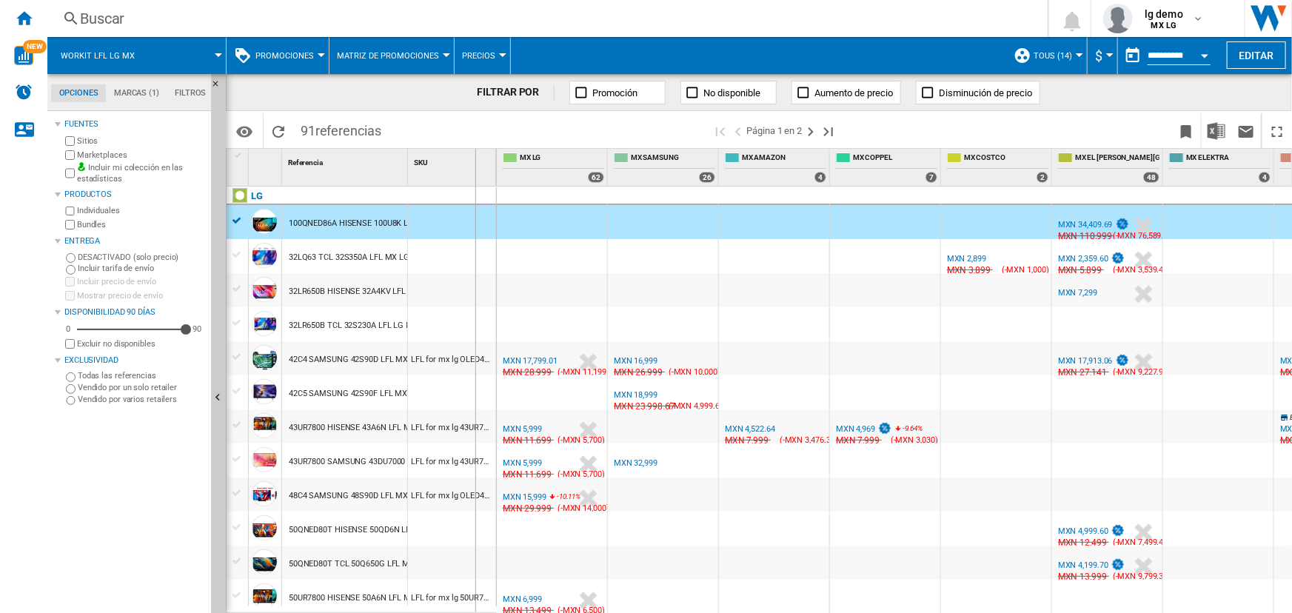
drag, startPoint x: 407, startPoint y: 162, endPoint x: 475, endPoint y: 162, distance: 68.1
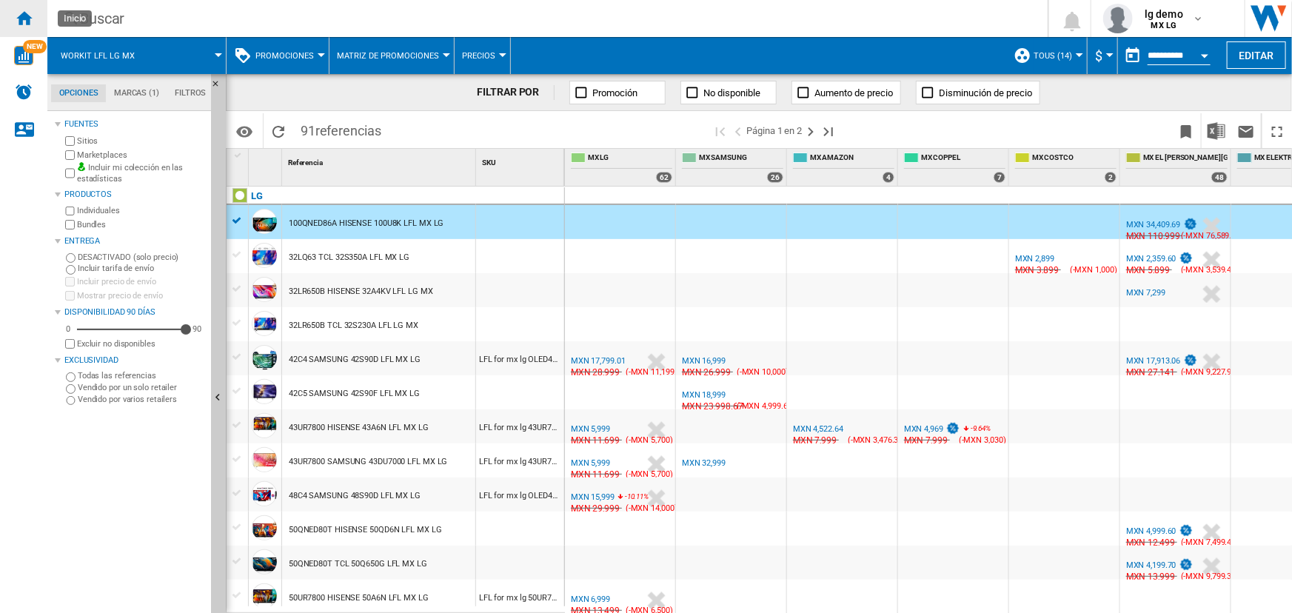
click at [18, 18] on ng-md-icon "Inicio" at bounding box center [24, 18] width 18 height 18
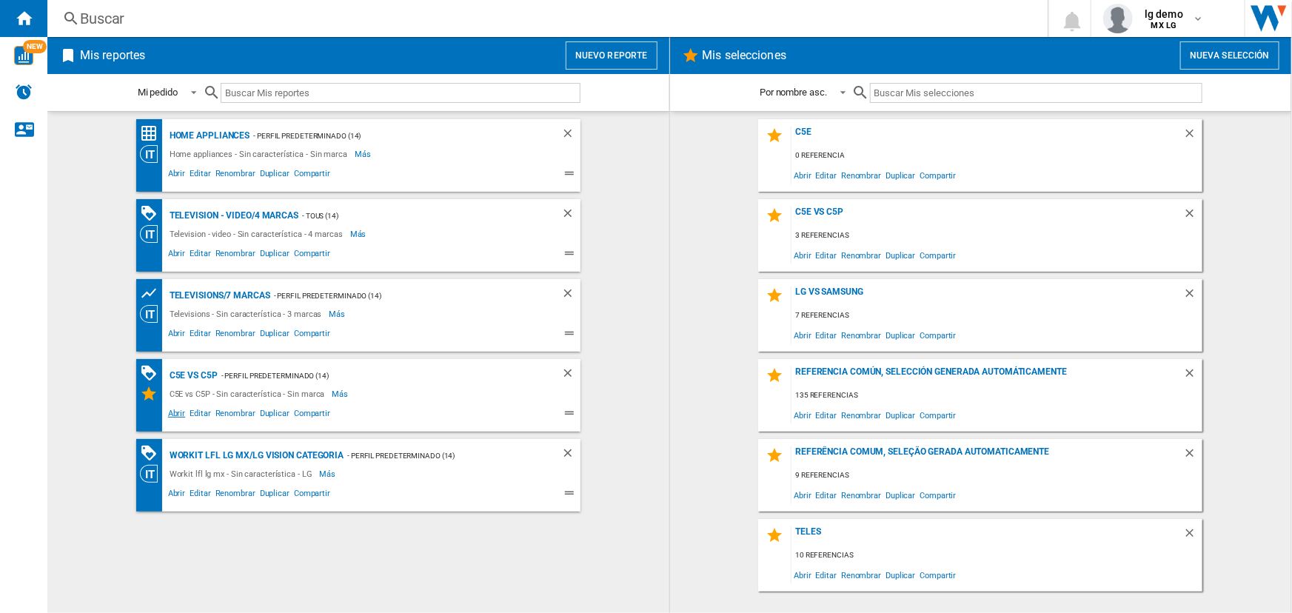
click at [173, 411] on span "Abrir" at bounding box center [177, 416] width 22 height 18
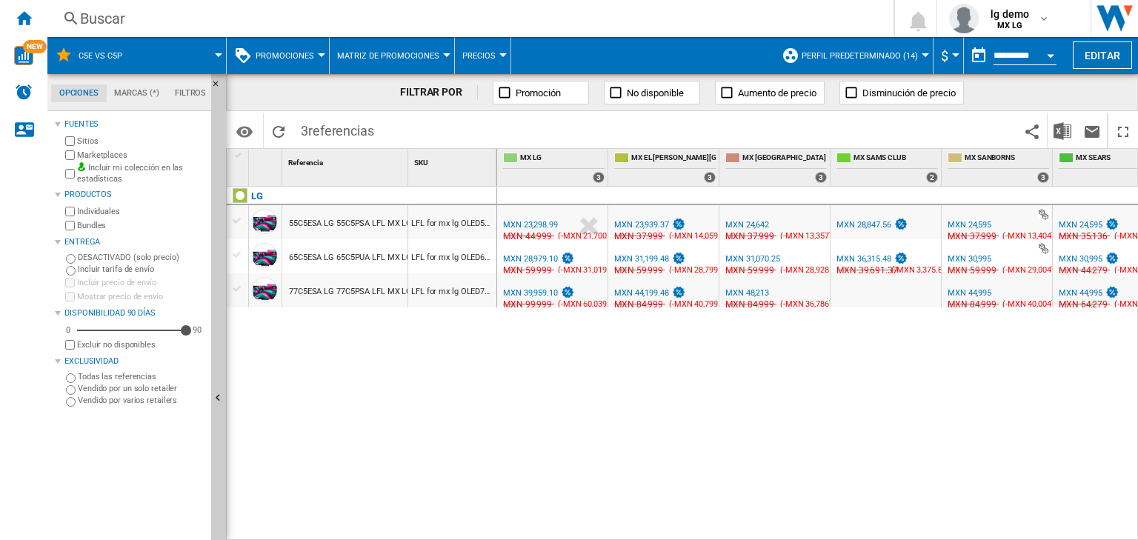
click at [542, 224] on div "MXN 23,298.99" at bounding box center [530, 225] width 55 height 10
click at [649, 221] on div "MXN 23,939.37" at bounding box center [641, 225] width 55 height 10
click at [450, 427] on div "LG 55C5ESA LG 55C5PSA LFL MX LG LFL for mx lg OLED55C5ESA-1 65C5ESA LG 65C5PUA …" at bounding box center [362, 360] width 270 height 347
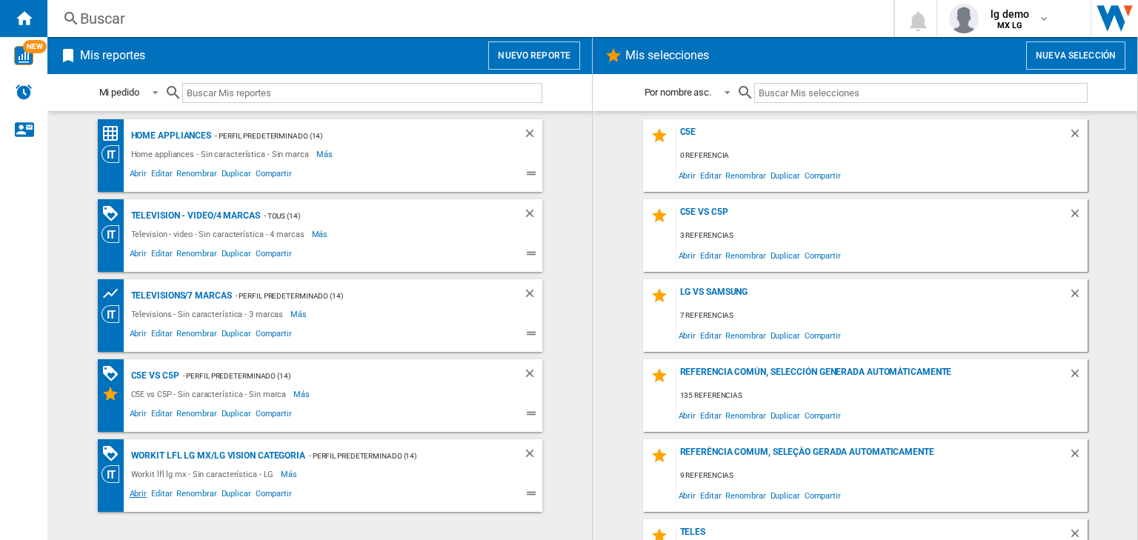
click at [130, 490] on span "Abrir" at bounding box center [138, 496] width 22 height 18
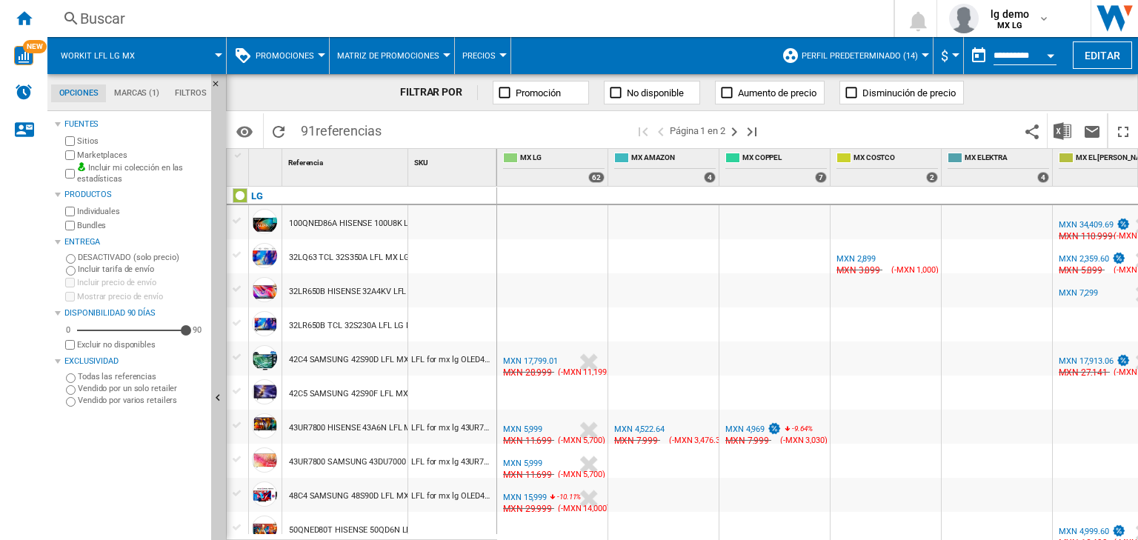
click at [349, 351] on div "42C4 SAMSUNG 42S90D LFL MX LG" at bounding box center [355, 360] width 132 height 34
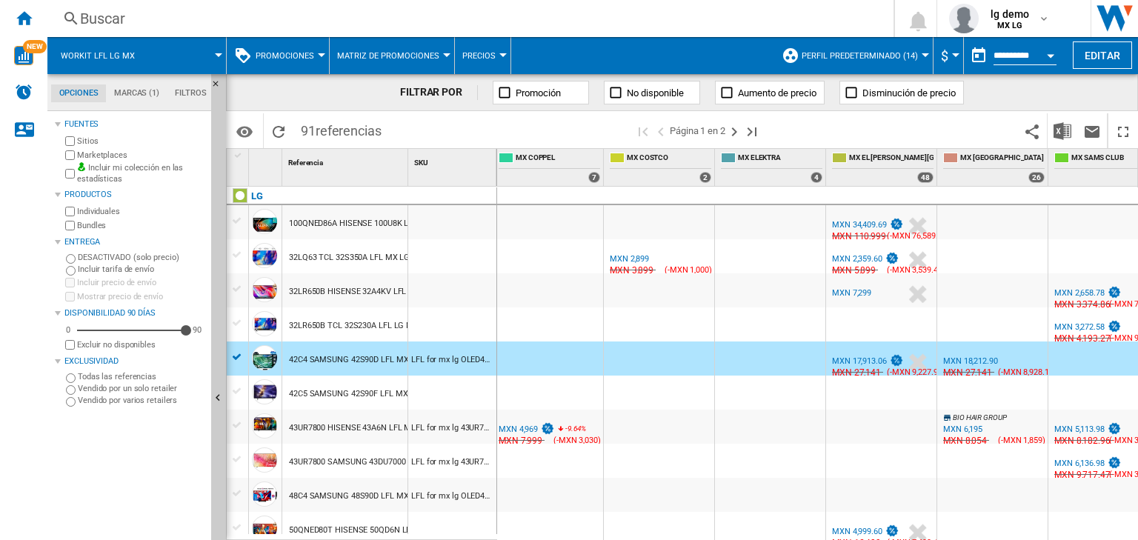
scroll to position [0, 489]
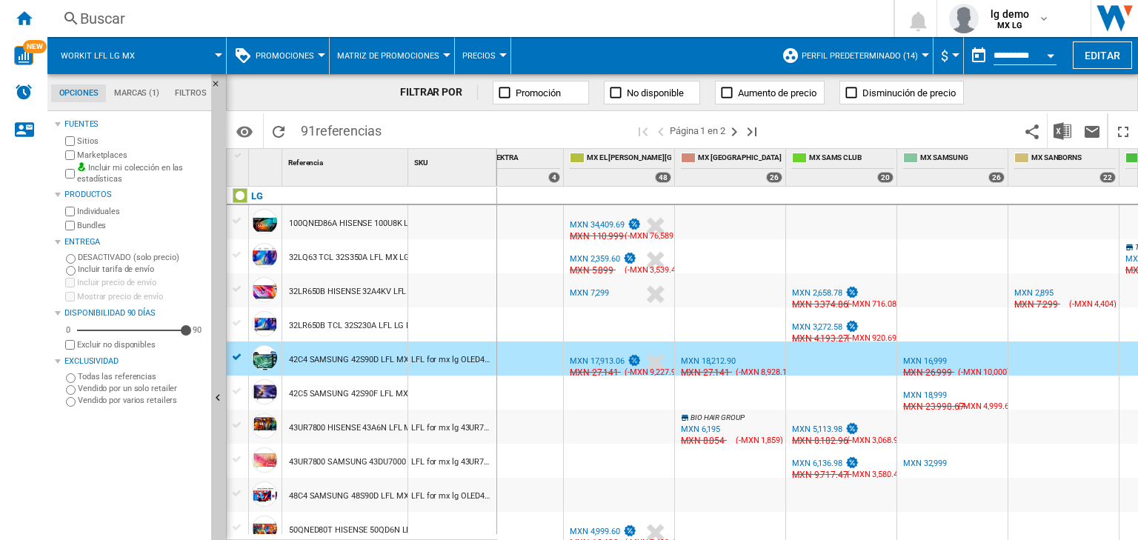
click at [595, 359] on div "MXN 17,913.06" at bounding box center [597, 361] width 55 height 10
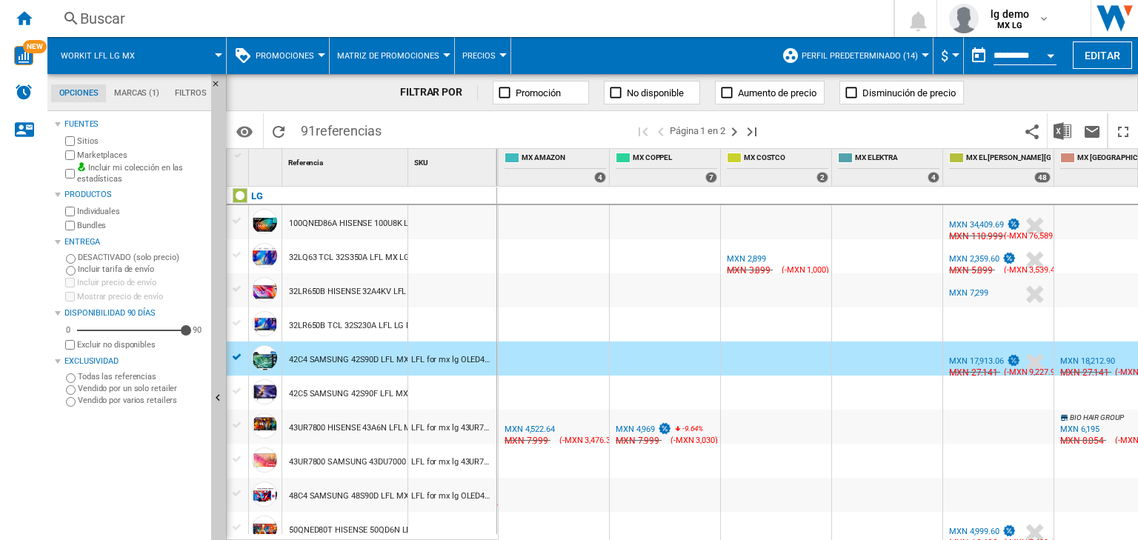
scroll to position [0, 0]
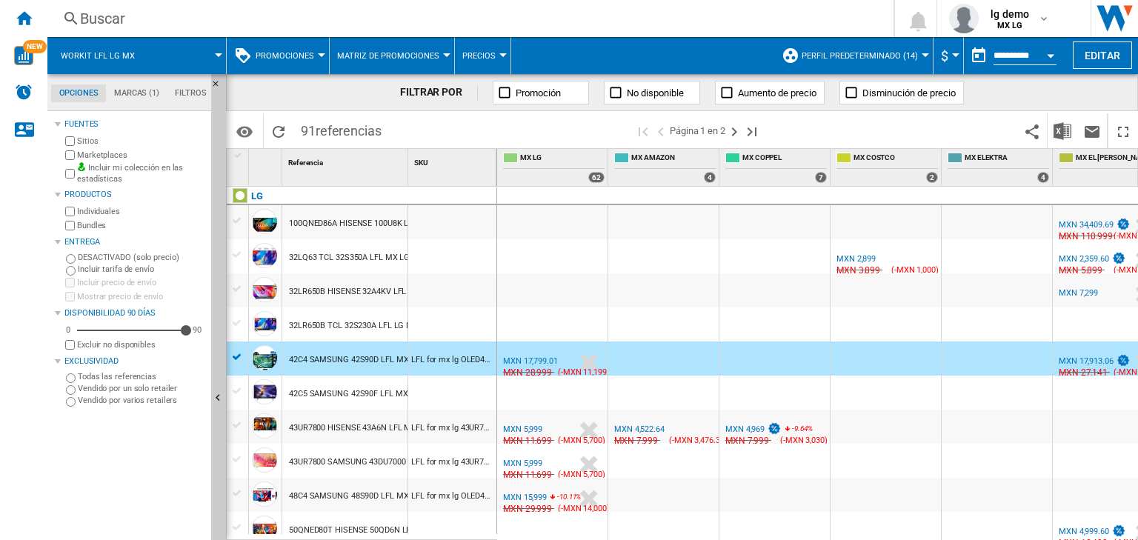
click at [690, 416] on div "MX AMAZON" at bounding box center [663, 417] width 104 height 9
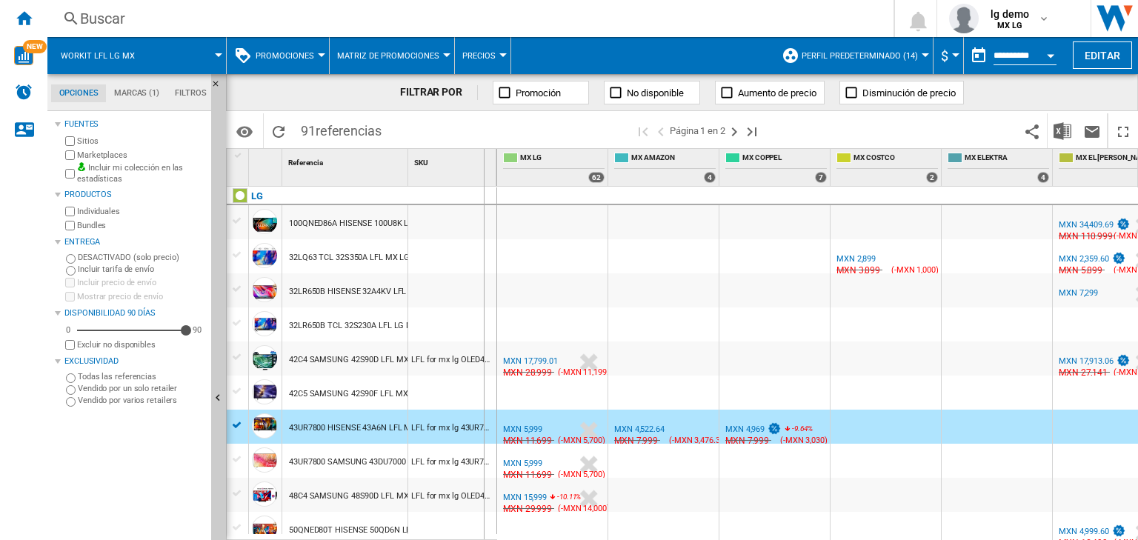
drag, startPoint x: 406, startPoint y: 156, endPoint x: 483, endPoint y: 156, distance: 77.0
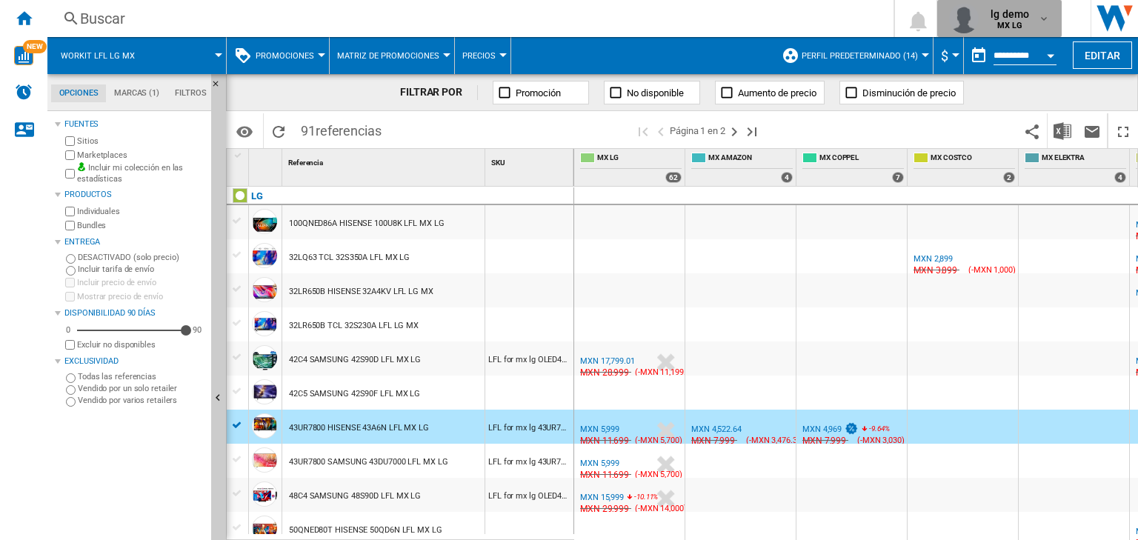
click at [1049, 10] on button "lg demo MX LG" at bounding box center [999, 18] width 124 height 37
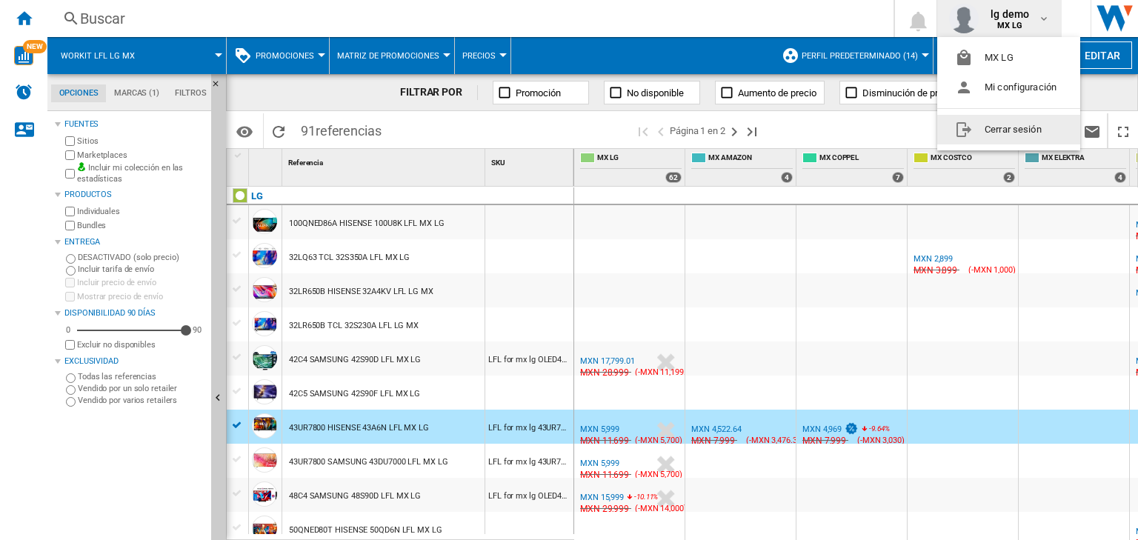
click at [984, 133] on button "Cerrar sesión" at bounding box center [1008, 130] width 143 height 30
